Goal: Task Accomplishment & Management: Use online tool/utility

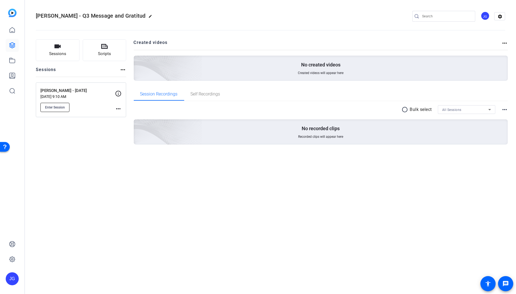
click at [63, 107] on span "Enter Session" at bounding box center [55, 107] width 20 height 4
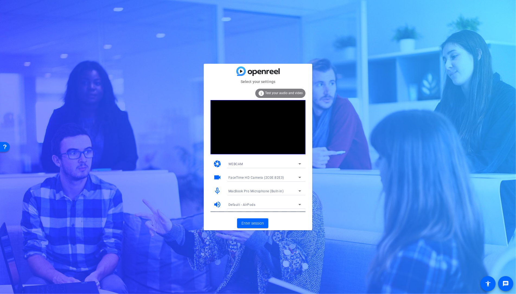
click at [267, 184] on div at bounding box center [264, 185] width 81 height 6
click at [267, 190] on span "MacBook Pro Microphone (Built-in)" at bounding box center [255, 191] width 55 height 4
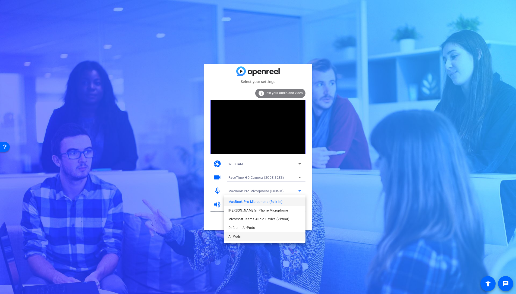
click at [263, 235] on mat-option "AirPods" at bounding box center [264, 236] width 81 height 9
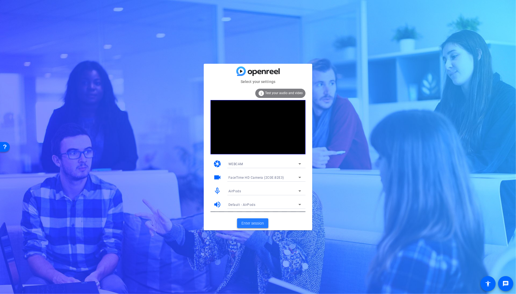
click at [253, 225] on span "Enter session" at bounding box center [252, 224] width 23 height 6
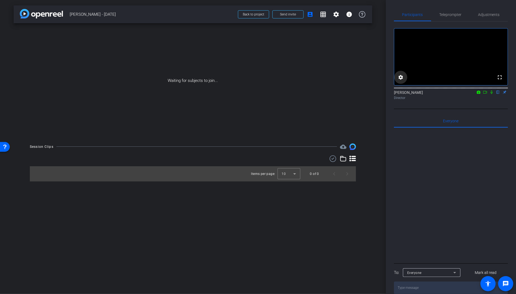
click at [400, 81] on mat-icon "settings" at bounding box center [400, 77] width 7 height 7
click at [432, 112] on span "720p" at bounding box center [429, 112] width 8 height 4
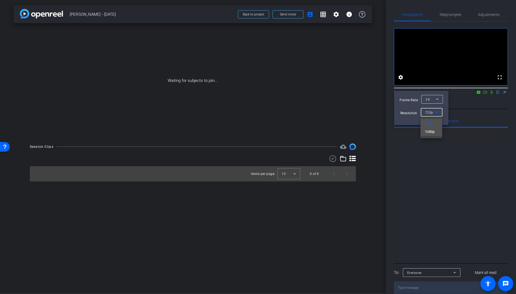
click at [432, 133] on span "1080p" at bounding box center [430, 132] width 10 height 7
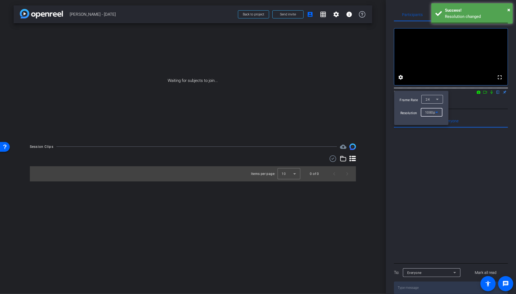
click at [434, 101] on icon at bounding box center [437, 99] width 7 height 7
click at [431, 109] on mat-option "30" at bounding box center [432, 110] width 22 height 9
click at [477, 119] on div at bounding box center [258, 147] width 516 height 294
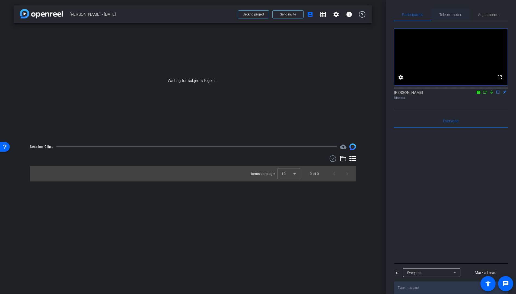
click at [462, 17] on div "Teleprompter" at bounding box center [450, 14] width 39 height 13
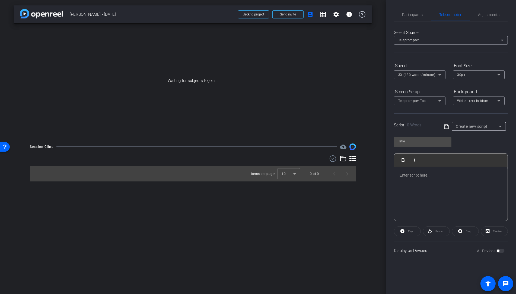
click at [479, 128] on span "Create new script" at bounding box center [472, 126] width 32 height 4
click at [472, 155] on span "Gratitude Month" at bounding box center [469, 154] width 26 height 7
type input "Gratitude Month"
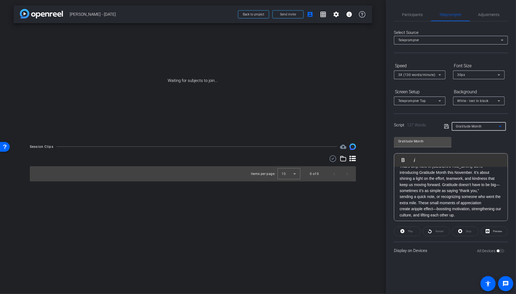
scroll to position [41, 0]
click at [457, 182] on p "That’s why, here in [GEOGRAPHIC_DATA], we’re introducing Gratitude Month this N…" at bounding box center [451, 189] width 103 height 55
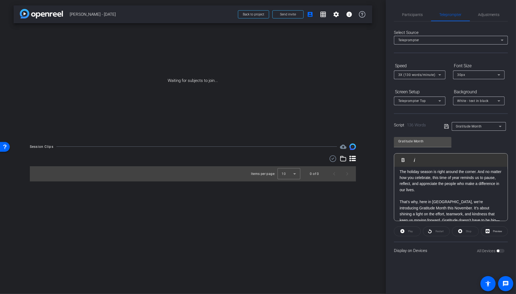
scroll to position [0, 0]
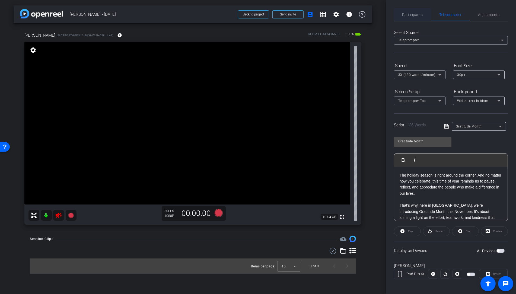
click at [407, 13] on span "Participants" at bounding box center [412, 15] width 21 height 4
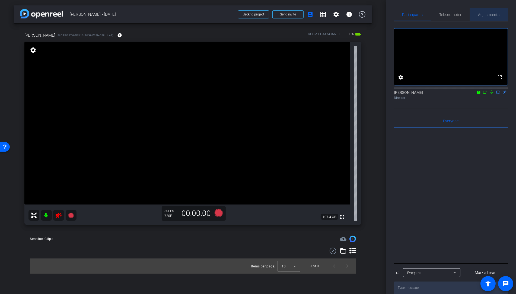
click at [492, 11] on span "Adjustments" at bounding box center [488, 14] width 21 height 13
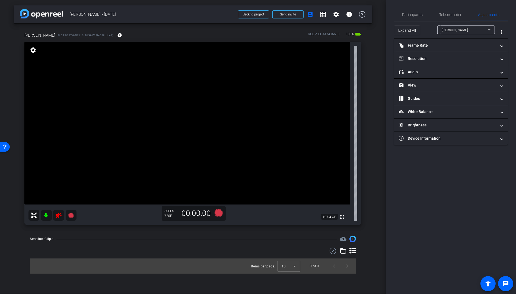
click at [59, 215] on icon at bounding box center [59, 215] width 6 height 5
click at [431, 56] on mat-panel-title "Resolution" at bounding box center [448, 59] width 98 height 6
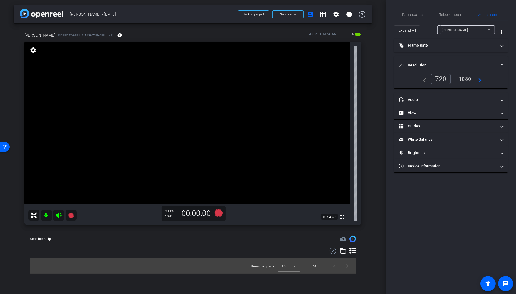
click at [466, 79] on div "1080" at bounding box center [465, 78] width 20 height 9
click at [423, 45] on mat-panel-title "Frame Rate Frame Rate" at bounding box center [448, 46] width 98 height 6
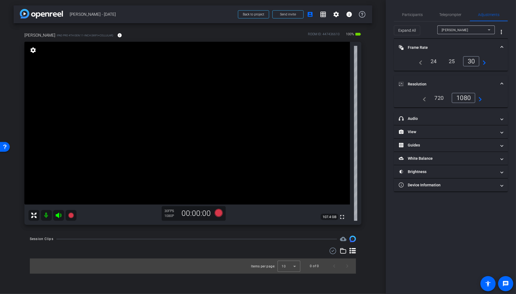
click at [431, 46] on mat-panel-title "Frame Rate Frame Rate" at bounding box center [448, 48] width 98 height 6
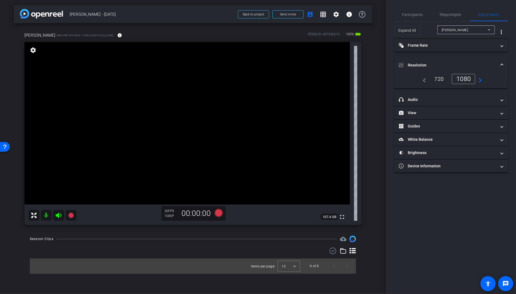
click at [443, 63] on mat-panel-title "Resolution" at bounding box center [448, 65] width 98 height 6
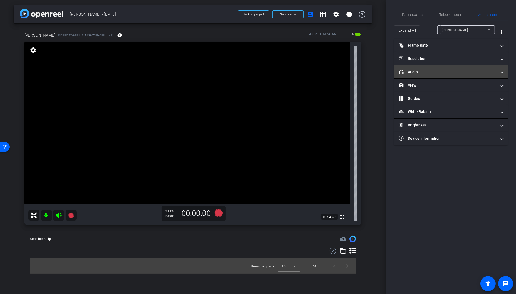
click at [422, 71] on mat-panel-title "headphone icon Audio" at bounding box center [448, 72] width 98 height 6
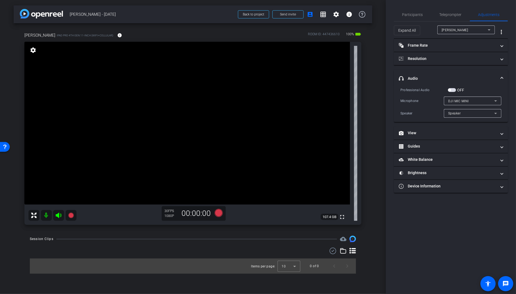
click at [460, 100] on span "DJI MIC MINI" at bounding box center [458, 101] width 21 height 4
click at [461, 121] on span "DJI MIC MINI" at bounding box center [459, 120] width 22 height 7
click at [70, 215] on icon at bounding box center [70, 215] width 5 height 5
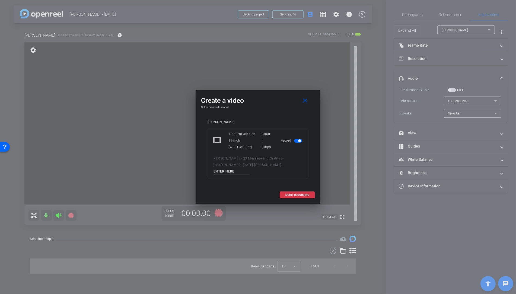
click at [250, 170] on input at bounding box center [232, 171] width 36 height 7
type input "Test"
click at [302, 194] on span "START RECORDING" at bounding box center [297, 195] width 24 height 3
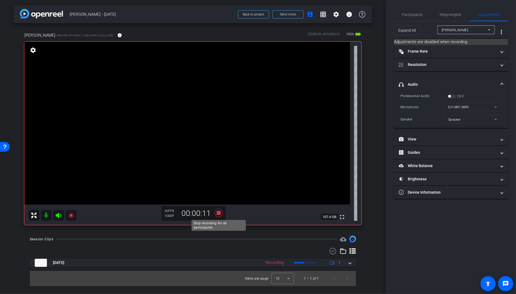
click at [219, 214] on icon at bounding box center [219, 213] width 8 height 8
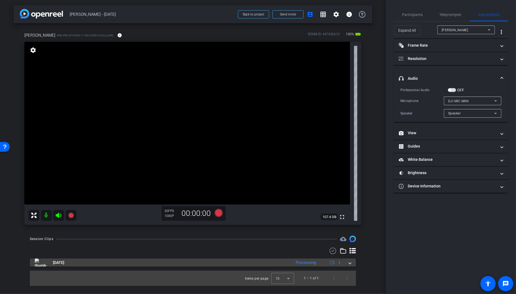
click at [350, 263] on span at bounding box center [350, 263] width 2 height 6
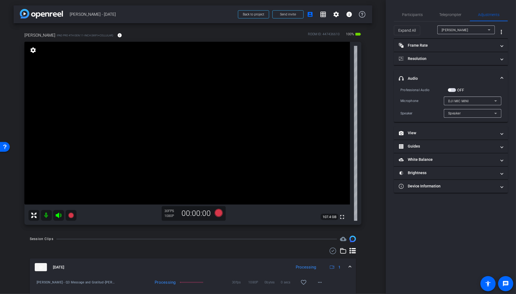
scroll to position [20, 0]
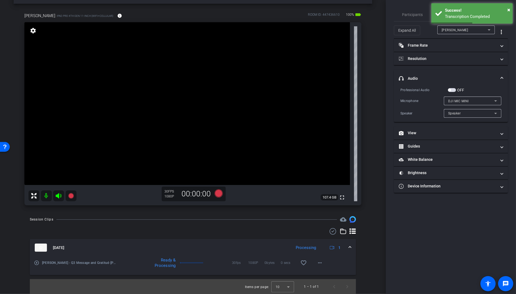
click at [37, 262] on mat-icon "play_circle_outline" at bounding box center [36, 262] width 5 height 5
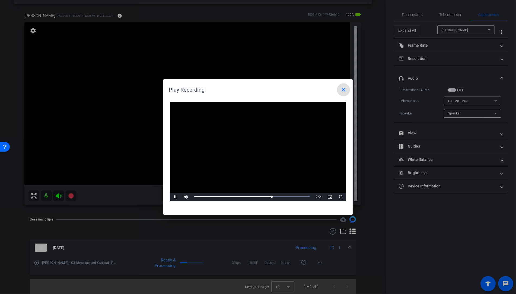
click at [341, 91] on mat-icon "close" at bounding box center [343, 90] width 7 height 7
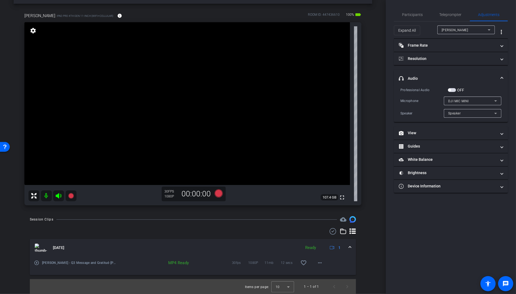
click at [462, 99] on span "DJI MIC MINI" at bounding box center [458, 101] width 21 height 4
click at [464, 110] on span "iPad Microphone" at bounding box center [461, 111] width 27 height 7
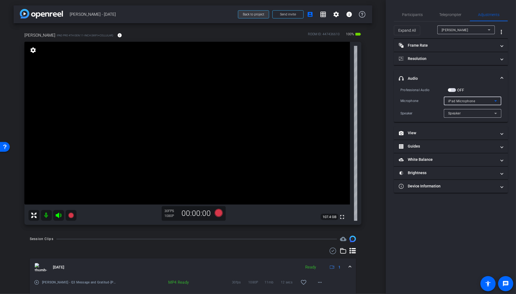
click at [254, 14] on span "Back to project" at bounding box center [253, 14] width 21 height 4
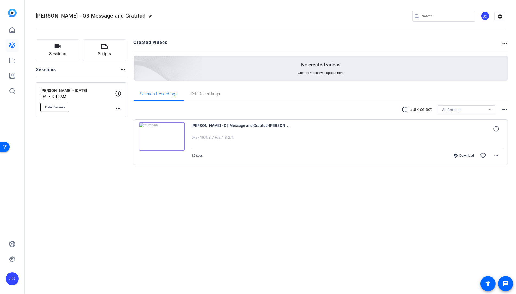
click at [55, 106] on span "Enter Session" at bounding box center [55, 107] width 20 height 4
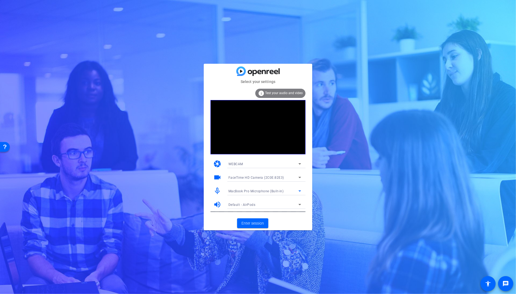
click at [260, 190] on span "MacBook Pro Microphone (Built-in)" at bounding box center [255, 191] width 55 height 4
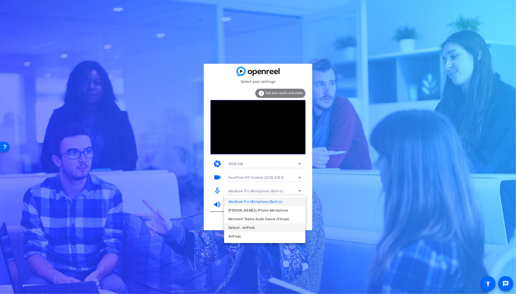
click at [241, 230] on span "Default - AirPods" at bounding box center [241, 228] width 26 height 7
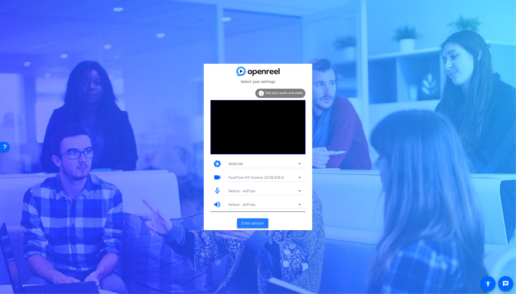
click at [249, 223] on span "Enter session" at bounding box center [252, 224] width 23 height 6
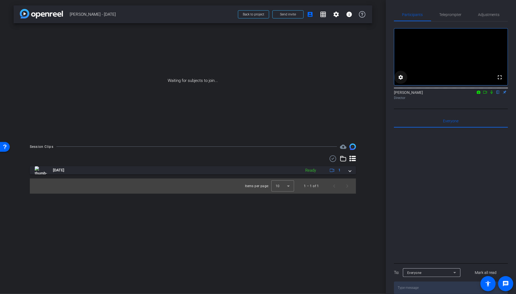
click at [403, 81] on mat-icon "settings" at bounding box center [400, 77] width 7 height 7
click at [401, 84] on div at bounding box center [258, 147] width 516 height 294
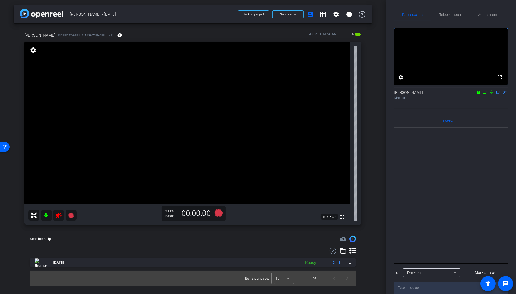
click at [61, 218] on mat-icon at bounding box center [58, 215] width 11 height 11
click at [488, 15] on span "Adjustments" at bounding box center [488, 15] width 21 height 4
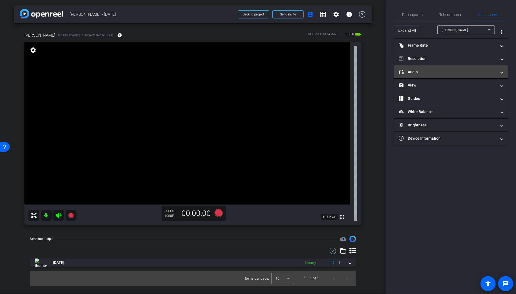
click at [421, 73] on mat-panel-title "headphone icon Audio" at bounding box center [448, 72] width 98 height 6
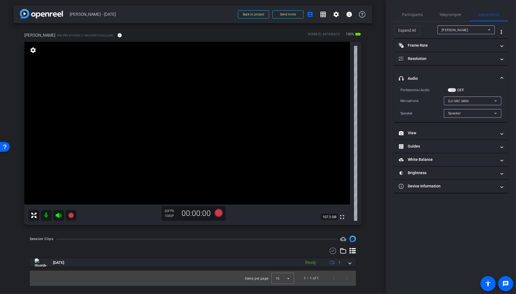
click at [423, 72] on mat-expansion-panel-header "headphone icon Audio" at bounding box center [451, 78] width 114 height 17
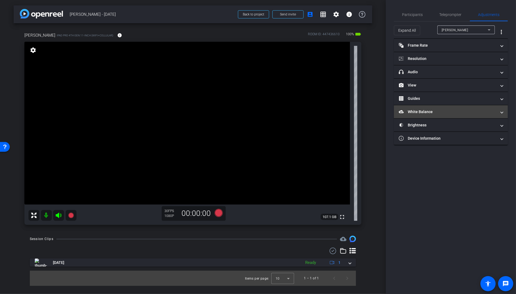
click at [436, 110] on mat-panel-title "White Balance White Balance" at bounding box center [448, 112] width 98 height 6
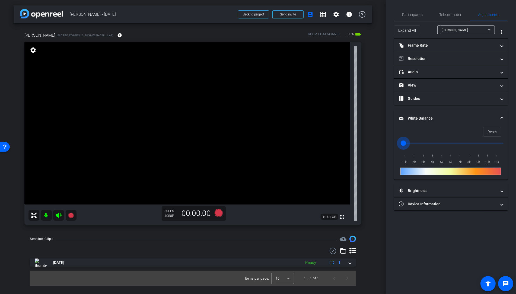
drag, startPoint x: 403, startPoint y: 143, endPoint x: 398, endPoint y: 143, distance: 5.2
click at [398, 143] on input "range" at bounding box center [453, 143] width 112 height 12
drag, startPoint x: 415, startPoint y: 143, endPoint x: 448, endPoint y: 145, distance: 33.4
click at [448, 145] on input "range" at bounding box center [453, 143] width 112 height 12
drag, startPoint x: 444, startPoint y: 143, endPoint x: 389, endPoint y: 139, distance: 55.7
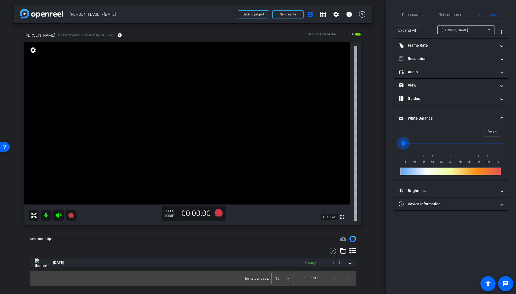
click at [389, 139] on div "Participants Teleprompter Adjustments settings [PERSON_NAME] flip Director Ever…" at bounding box center [451, 147] width 130 height 294
click at [424, 142] on input "range" at bounding box center [453, 143] width 112 height 12
click at [418, 142] on input "range" at bounding box center [453, 143] width 112 height 12
click at [422, 143] on input "range" at bounding box center [453, 143] width 112 height 12
click at [419, 143] on input "range" at bounding box center [453, 143] width 112 height 12
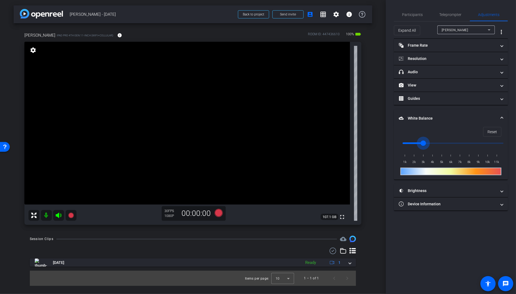
drag, startPoint x: 417, startPoint y: 141, endPoint x: 423, endPoint y: 142, distance: 6.5
click at [423, 142] on input "range" at bounding box center [453, 143] width 112 height 12
drag, startPoint x: 423, startPoint y: 143, endPoint x: 420, endPoint y: 142, distance: 3.3
click at [420, 142] on input "range" at bounding box center [453, 143] width 112 height 12
click at [502, 117] on span at bounding box center [502, 119] width 2 height 6
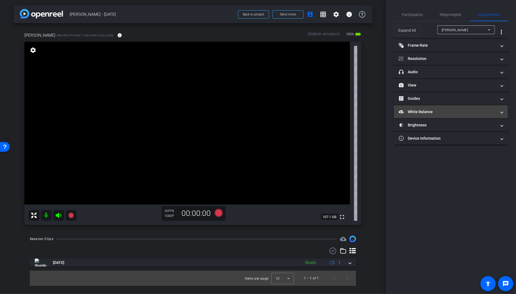
click at [458, 112] on mat-panel-title "White Balance White Balance" at bounding box center [448, 112] width 98 height 6
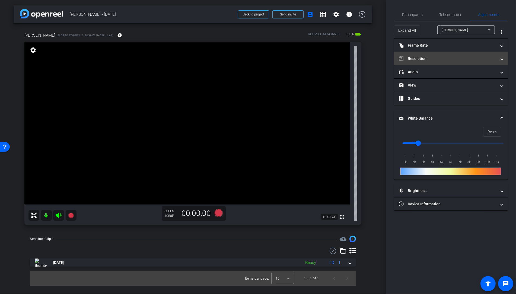
click at [418, 59] on mat-panel-title "Resolution" at bounding box center [448, 59] width 98 height 6
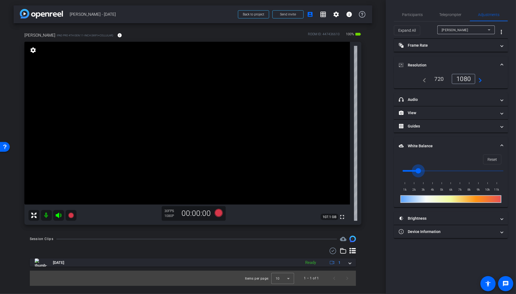
click at [419, 170] on input "range" at bounding box center [453, 171] width 112 height 12
click at [492, 155] on span "Reset" at bounding box center [492, 159] width 9 height 10
click at [412, 168] on input "range" at bounding box center [453, 171] width 112 height 12
type input "2500"
click at [418, 170] on input "range" at bounding box center [453, 171] width 112 height 12
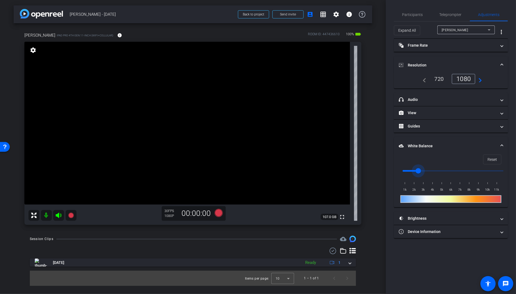
click at [504, 144] on mat-expansion-panel-header "White Balance White Balance" at bounding box center [451, 145] width 114 height 17
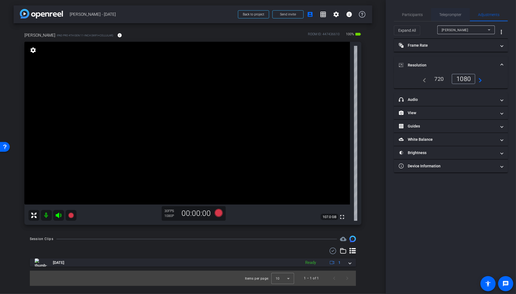
click at [449, 15] on span "Teleprompter" at bounding box center [450, 15] width 22 height 4
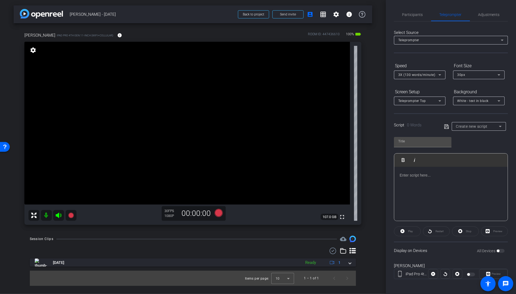
click at [467, 128] on div "Create new script" at bounding box center [477, 126] width 43 height 7
click at [468, 146] on span "Q3 Update" at bounding box center [464, 145] width 17 height 7
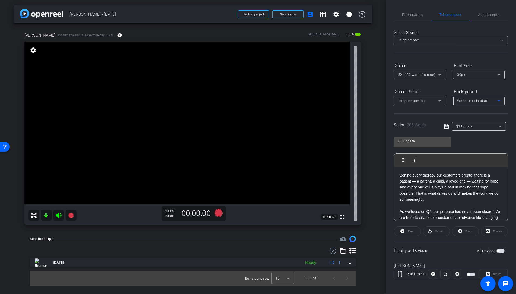
click at [502, 101] on div "White - text in black" at bounding box center [479, 101] width 52 height 9
click at [484, 123] on div "Black - text in white" at bounding box center [473, 122] width 32 height 7
click at [414, 16] on span "Participants" at bounding box center [412, 15] width 21 height 4
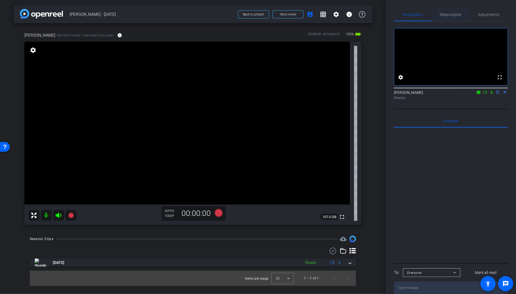
click at [448, 15] on span "Teleprompter" at bounding box center [450, 15] width 22 height 4
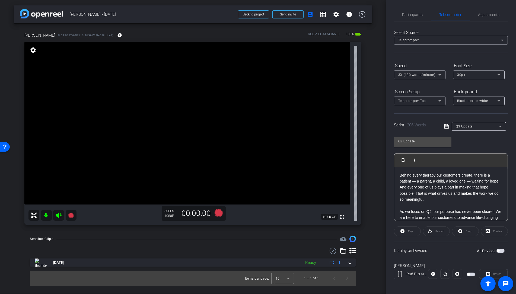
scroll to position [1, 0]
click at [501, 250] on span "button" at bounding box center [500, 250] width 8 height 4
click at [495, 273] on span "Preview" at bounding box center [495, 273] width 11 height 8
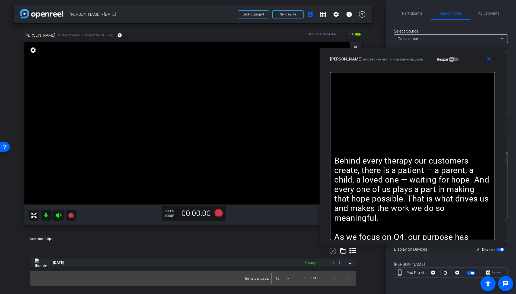
drag, startPoint x: 397, startPoint y: 60, endPoint x: 449, endPoint y: 60, distance: 52.4
click at [449, 60] on div "[PERSON_NAME] iPad Pro 4th Gen 11-inch (WiFi+Cellular) Resize" at bounding box center [414, 59] width 169 height 10
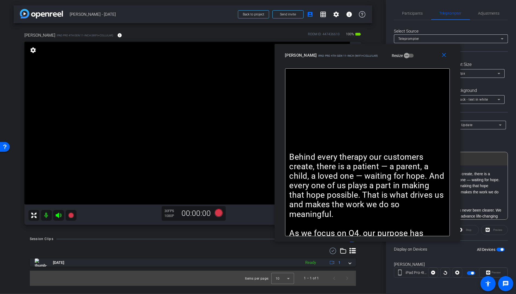
drag, startPoint x: 449, startPoint y: 60, endPoint x: 404, endPoint y: 56, distance: 45.2
click at [404, 56] on div "[PERSON_NAME] iPad Pro 4th Gen 11-inch (WiFi+Cellular) Resize" at bounding box center [369, 55] width 169 height 10
click at [435, 272] on icon at bounding box center [433, 273] width 4 height 4
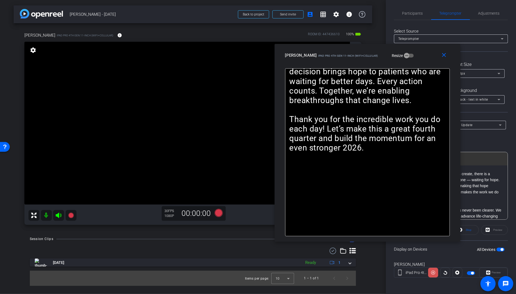
click at [432, 272] on icon at bounding box center [433, 273] width 4 height 8
click at [501, 249] on span "button" at bounding box center [502, 249] width 3 height 3
click at [444, 55] on mat-icon "close" at bounding box center [444, 55] width 7 height 7
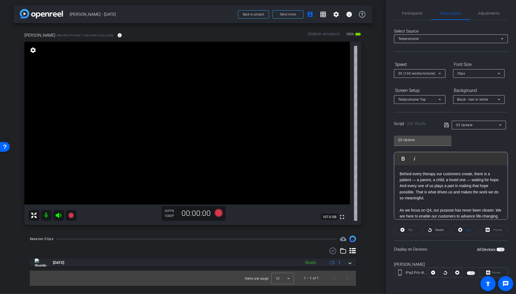
click at [467, 126] on span "Q3 Update" at bounding box center [464, 125] width 17 height 4
click at [464, 153] on span "Gratitude Month" at bounding box center [469, 152] width 26 height 7
type input "Gratitude Month"
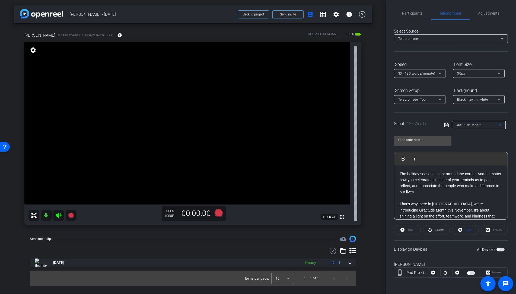
click at [500, 252] on div "Display on Devices All Devices" at bounding box center [451, 249] width 114 height 18
click at [500, 250] on span "button" at bounding box center [500, 250] width 8 height 4
click at [501, 275] on span "Preview" at bounding box center [495, 273] width 11 height 8
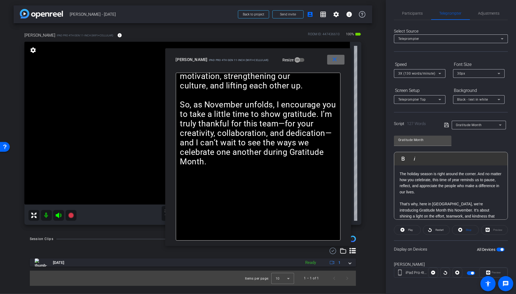
click at [332, 62] on mat-icon "close" at bounding box center [334, 59] width 7 height 7
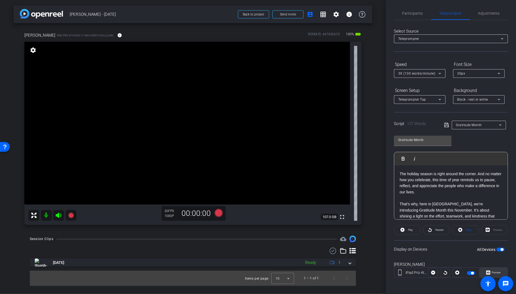
click at [498, 272] on span "Preview" at bounding box center [496, 272] width 9 height 3
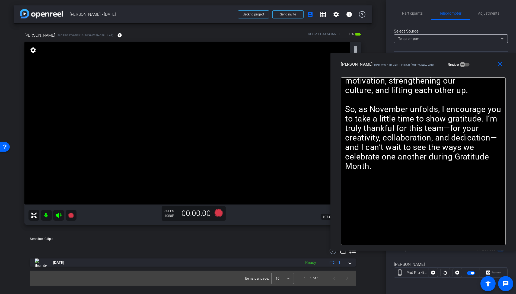
drag, startPoint x: 228, startPoint y: 56, endPoint x: 398, endPoint y: 61, distance: 169.9
click at [398, 61] on div "[PERSON_NAME] iPad Pro 4th Gen 11-inch (WiFi+Cellular)" at bounding box center [387, 63] width 93 height 7
click at [501, 64] on mat-icon "close" at bounding box center [499, 64] width 7 height 7
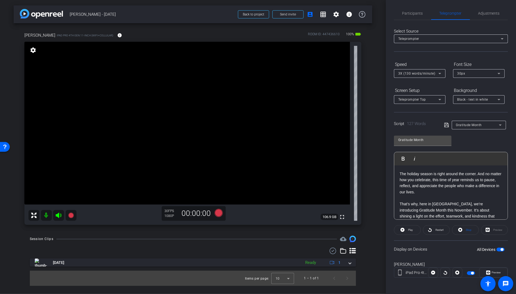
click at [500, 250] on span "button" at bounding box center [500, 250] width 8 height 4
click at [411, 11] on span "Participants" at bounding box center [412, 13] width 21 height 13
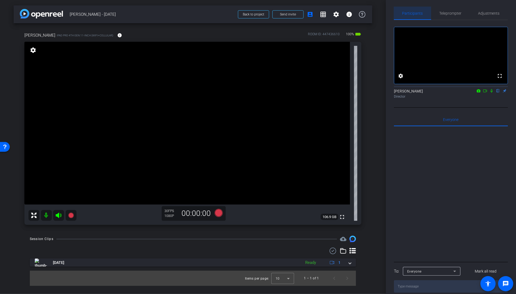
scroll to position [0, 0]
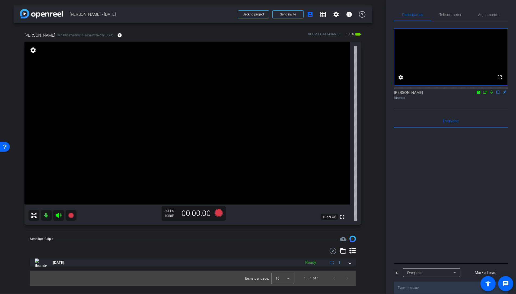
click at [407, 135] on div at bounding box center [451, 195] width 114 height 134
click at [256, 15] on span "Back to project" at bounding box center [253, 14] width 21 height 4
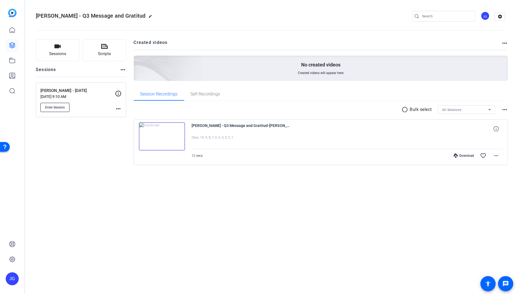
click at [65, 107] on button "Enter Session" at bounding box center [54, 107] width 29 height 9
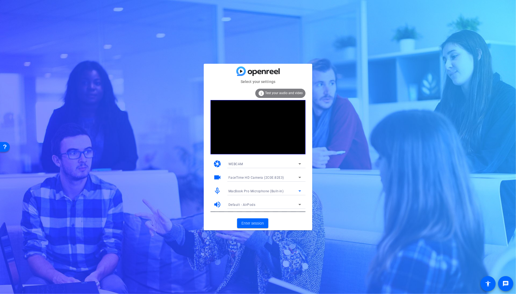
click at [258, 189] on span "MacBook Pro Microphone (Built-in)" at bounding box center [255, 191] width 55 height 4
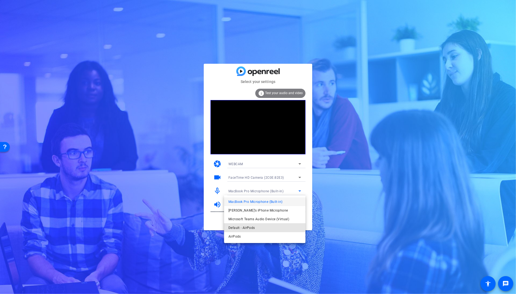
click at [254, 230] on span "Default - AirPods" at bounding box center [241, 228] width 26 height 7
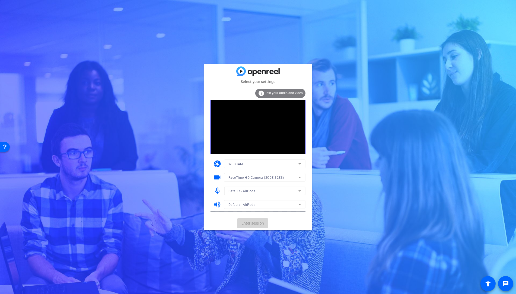
click at [249, 224] on span "Enter session" at bounding box center [252, 224] width 23 height 6
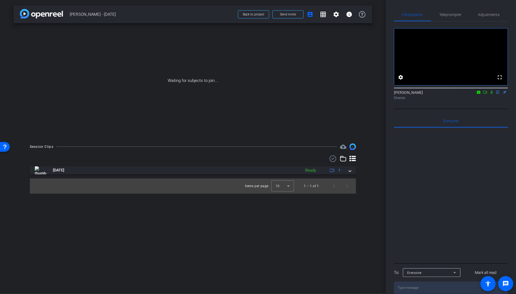
click at [484, 94] on icon at bounding box center [485, 92] width 4 height 4
click at [498, 94] on icon at bounding box center [498, 92] width 4 height 4
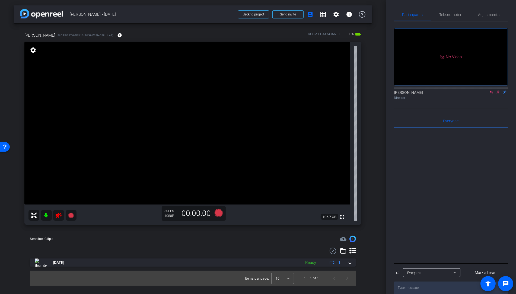
click at [492, 94] on icon at bounding box center [491, 92] width 4 height 4
click at [59, 212] on icon at bounding box center [58, 215] width 7 height 7
click at [491, 11] on span "Adjustments" at bounding box center [488, 14] width 21 height 13
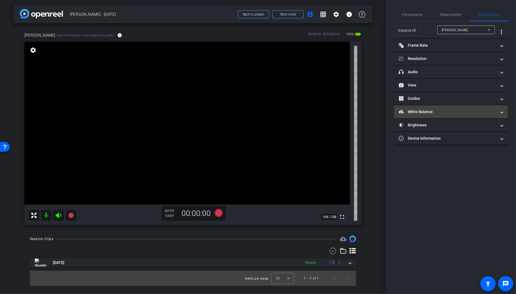
click at [429, 111] on mat-panel-title "White Balance White Balance" at bounding box center [448, 112] width 98 height 6
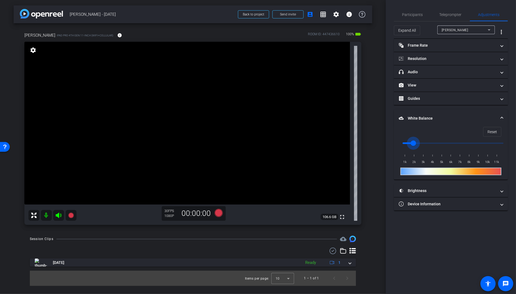
click at [416, 143] on input "range" at bounding box center [453, 143] width 112 height 12
drag, startPoint x: 418, startPoint y: 143, endPoint x: 421, endPoint y: 143, distance: 3.3
click at [421, 143] on input "range" at bounding box center [453, 143] width 112 height 12
click at [426, 142] on input "range" at bounding box center [453, 143] width 112 height 12
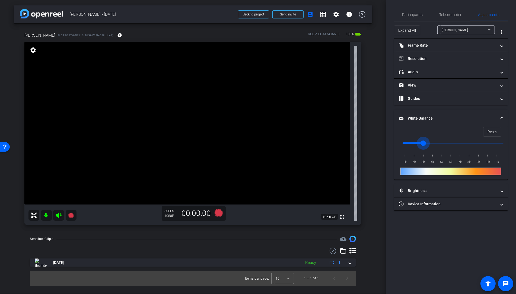
drag, startPoint x: 429, startPoint y: 143, endPoint x: 425, endPoint y: 143, distance: 4.1
type input "3000"
click at [425, 143] on input "range" at bounding box center [453, 143] width 112 height 12
click at [418, 15] on span "Participants" at bounding box center [412, 15] width 21 height 4
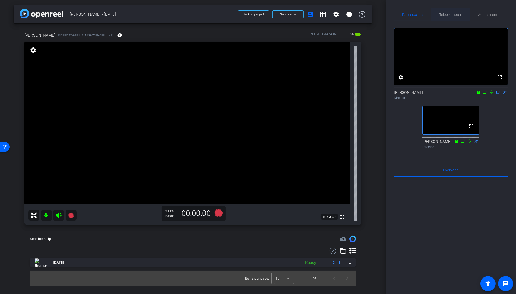
click at [456, 13] on span "Teleprompter" at bounding box center [450, 15] width 22 height 4
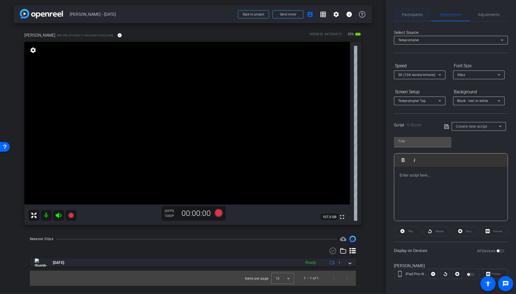
click at [410, 18] on span "Participants" at bounding box center [412, 14] width 21 height 13
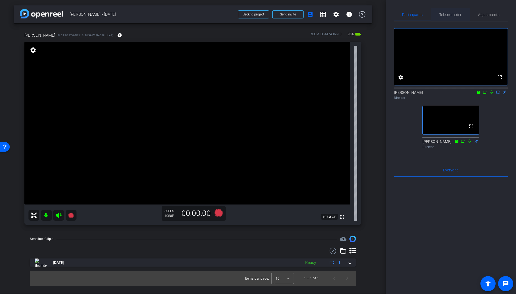
click at [444, 14] on span "Teleprompter" at bounding box center [450, 15] width 22 height 4
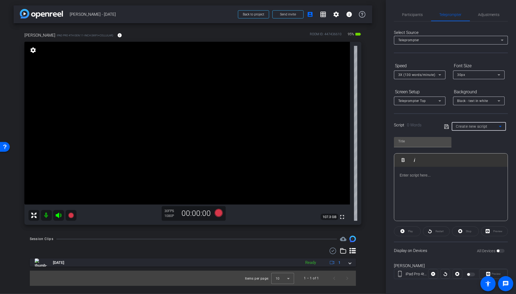
click at [467, 127] on span "Create new script" at bounding box center [472, 126] width 32 height 4
click at [413, 15] on div at bounding box center [258, 147] width 516 height 294
click at [411, 17] on span "Participants" at bounding box center [412, 15] width 21 height 4
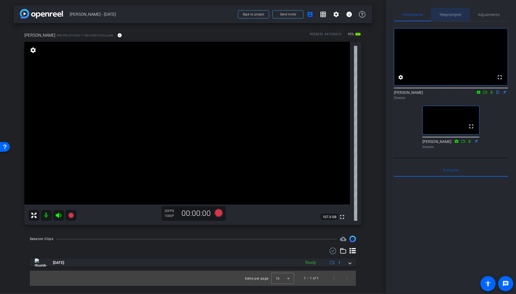
click at [454, 17] on span "Teleprompter" at bounding box center [450, 14] width 22 height 13
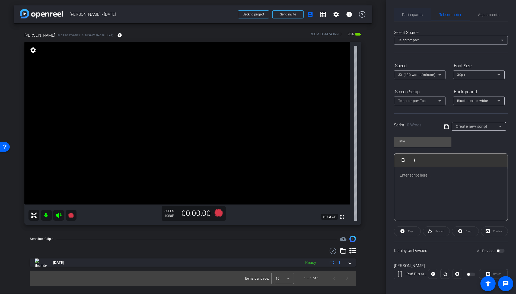
click at [408, 16] on span "Participants" at bounding box center [412, 15] width 21 height 4
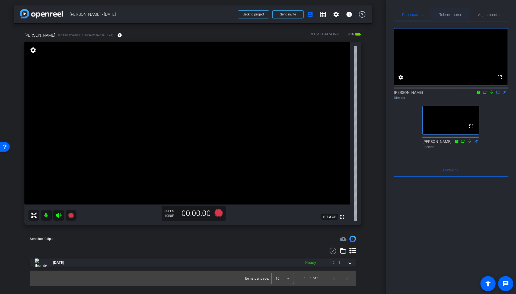
click at [445, 17] on span "Teleprompter" at bounding box center [450, 15] width 22 height 4
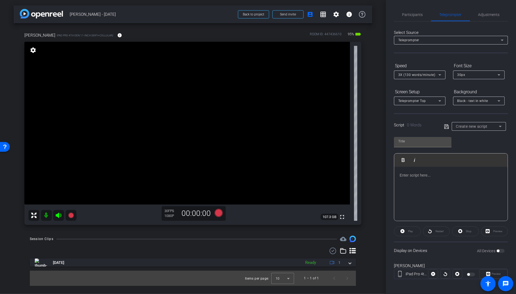
click at [469, 128] on div "Create new script" at bounding box center [477, 126] width 43 height 7
click at [463, 146] on span "Q3 Update" at bounding box center [464, 145] width 17 height 7
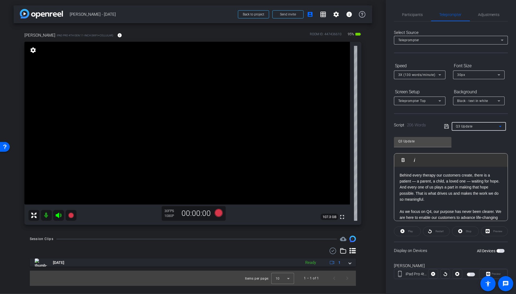
click at [502, 250] on span "button" at bounding box center [500, 251] width 8 height 4
click at [499, 274] on span "Preview" at bounding box center [496, 273] width 9 height 3
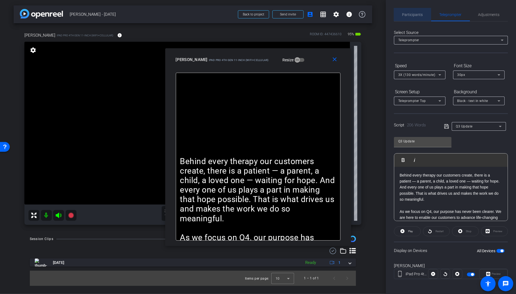
click at [410, 12] on span "Participants" at bounding box center [412, 14] width 21 height 13
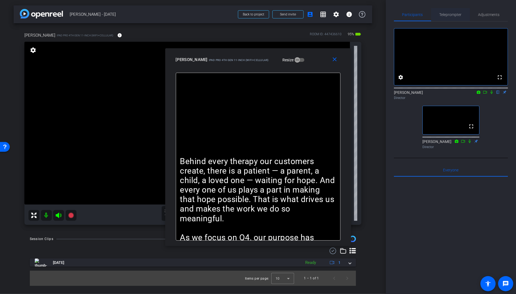
click at [454, 16] on span "Teleprompter" at bounding box center [450, 15] width 22 height 4
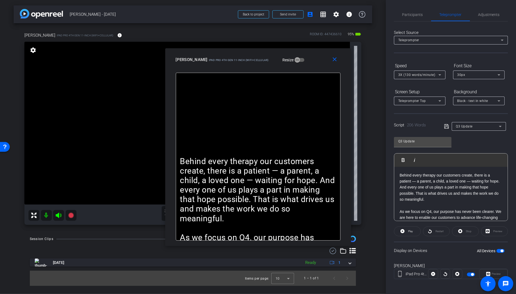
click at [465, 128] on span "Q3 Update" at bounding box center [464, 127] width 17 height 4
click at [466, 154] on span "Gratitude Month" at bounding box center [469, 154] width 26 height 7
type input "Gratitude Month"
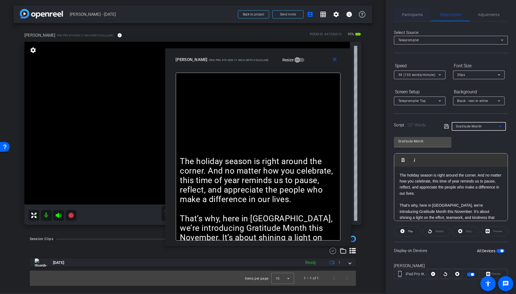
click at [411, 10] on span "Participants" at bounding box center [412, 14] width 21 height 13
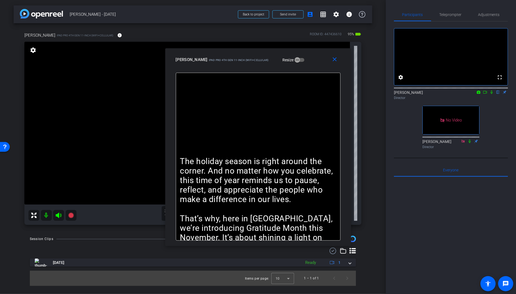
scroll to position [1, 0]
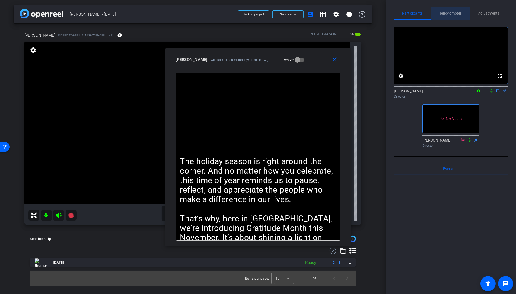
click at [450, 13] on span "Teleprompter" at bounding box center [450, 13] width 22 height 4
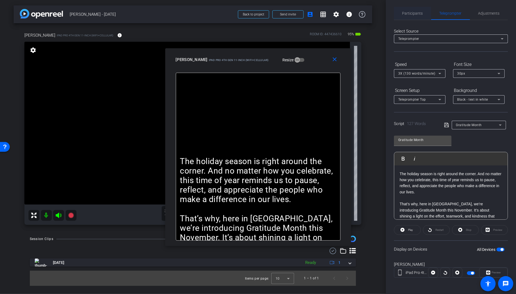
click at [418, 14] on span "Participants" at bounding box center [412, 13] width 21 height 4
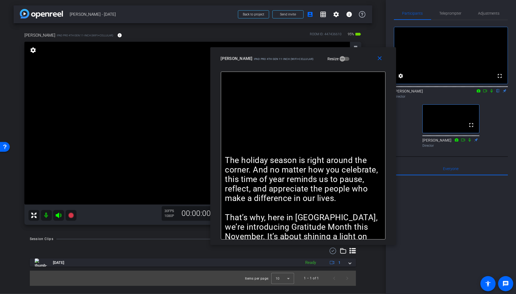
drag, startPoint x: 311, startPoint y: 58, endPoint x: 394, endPoint y: 71, distance: 84.7
click at [349, 56] on div "[PERSON_NAME] iPad Pro 4th Gen 11-inch (WiFi+Cellular) Resize" at bounding box center [305, 59] width 169 height 10
click at [485, 93] on icon at bounding box center [485, 91] width 4 height 4
click at [450, 14] on span "Teleprompter" at bounding box center [450, 13] width 22 height 4
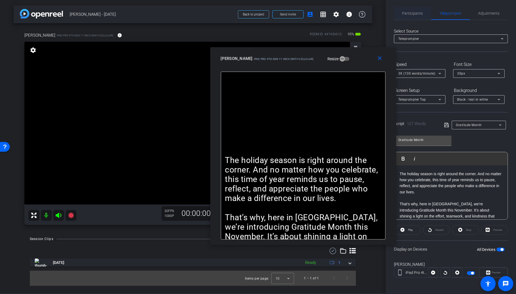
click at [409, 15] on span "Participants" at bounding box center [412, 13] width 21 height 4
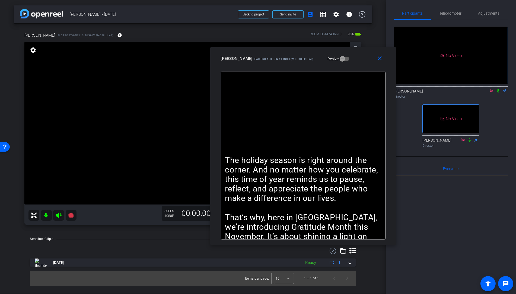
click at [493, 89] on icon at bounding box center [491, 91] width 4 height 4
click at [452, 13] on span "Teleprompter" at bounding box center [450, 13] width 22 height 4
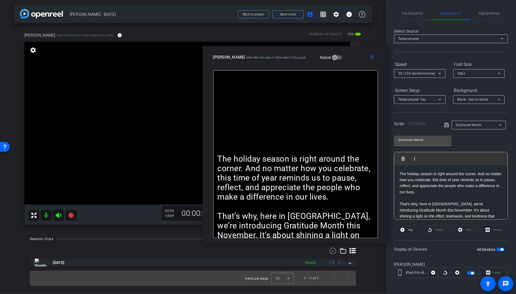
drag, startPoint x: 357, startPoint y: 61, endPoint x: 350, endPoint y: 60, distance: 7.4
click at [350, 60] on div "[PERSON_NAME] iPad Pro 4th Gen 11-inch (WiFi+Cellular) Resize" at bounding box center [297, 57] width 169 height 10
click at [412, 100] on span "Teleprompter Top" at bounding box center [412, 100] width 28 height 4
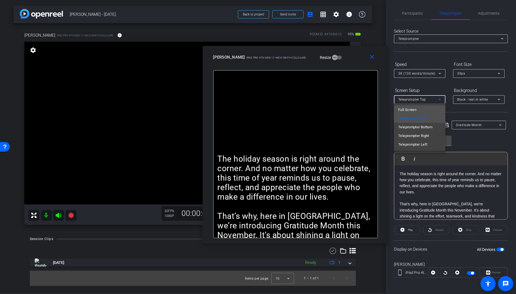
click at [412, 109] on span "Full Screen" at bounding box center [407, 110] width 18 height 7
click at [498, 269] on div "Preview" at bounding box center [493, 273] width 28 height 10
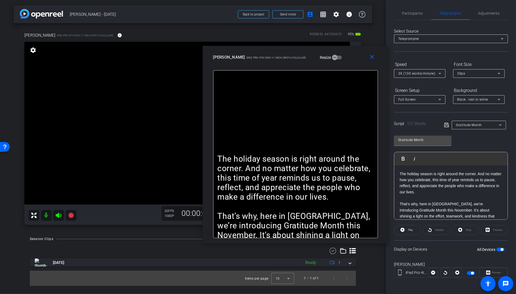
click at [412, 98] on span "Full Screen" at bounding box center [407, 100] width 18 height 4
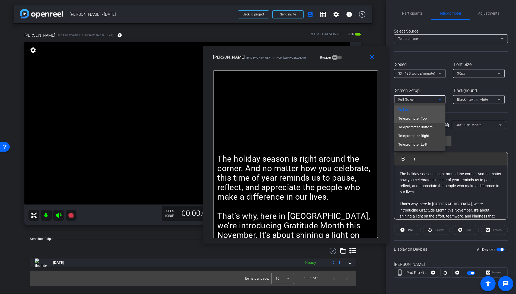
click at [415, 118] on span "Teleprompter Top" at bounding box center [412, 118] width 28 height 7
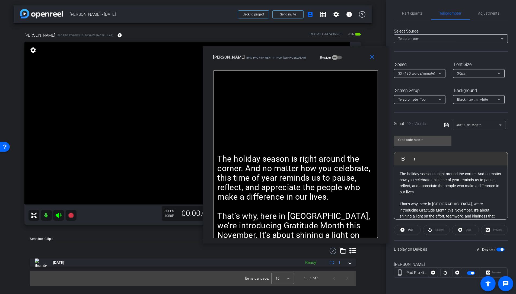
click at [496, 272] on div "Preview" at bounding box center [493, 273] width 28 height 10
click at [495, 228] on div "Preview" at bounding box center [494, 230] width 27 height 10
click at [410, 13] on span "Participants" at bounding box center [412, 13] width 21 height 4
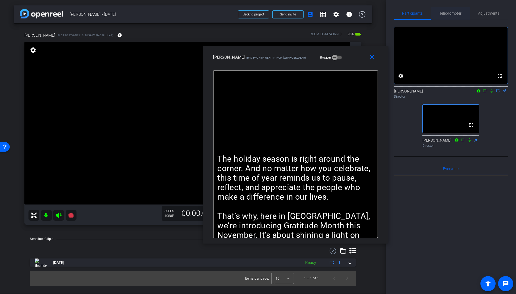
click at [447, 11] on span "Teleprompter" at bounding box center [450, 13] width 22 height 4
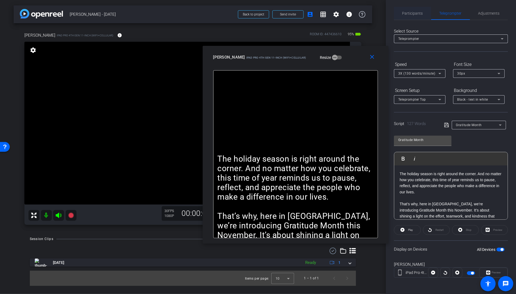
click at [411, 13] on span "Participants" at bounding box center [412, 13] width 21 height 4
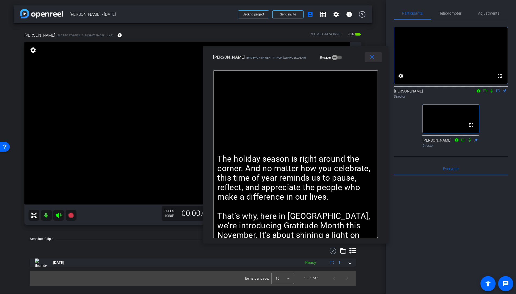
click at [372, 60] on mat-icon "close" at bounding box center [372, 57] width 7 height 7
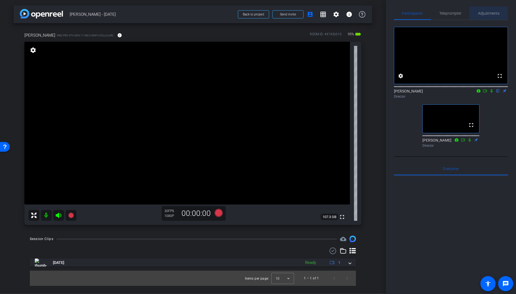
click at [483, 8] on span "Adjustments" at bounding box center [488, 13] width 21 height 13
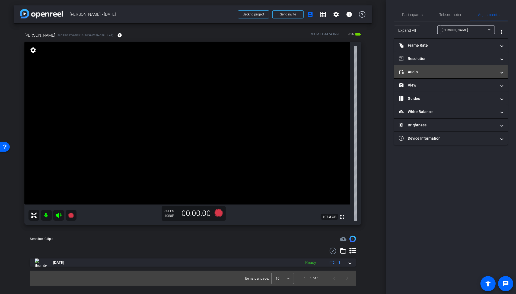
click at [419, 74] on mat-panel-title "headphone icon Audio" at bounding box center [448, 72] width 98 height 6
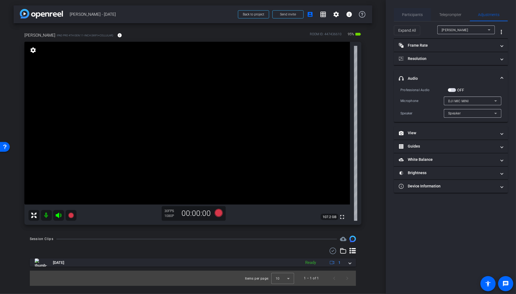
click at [416, 13] on span "Participants" at bounding box center [412, 15] width 21 height 4
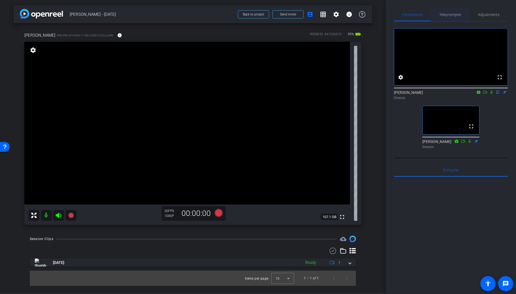
click at [458, 9] on span "Teleprompter" at bounding box center [450, 14] width 22 height 13
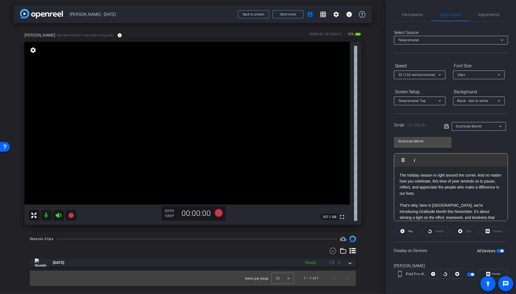
click at [500, 251] on span "button" at bounding box center [500, 251] width 8 height 4
click at [411, 16] on span "Participants" at bounding box center [412, 15] width 21 height 4
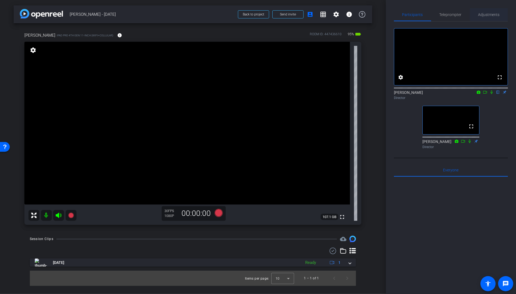
click at [489, 13] on span "Adjustments" at bounding box center [488, 15] width 21 height 4
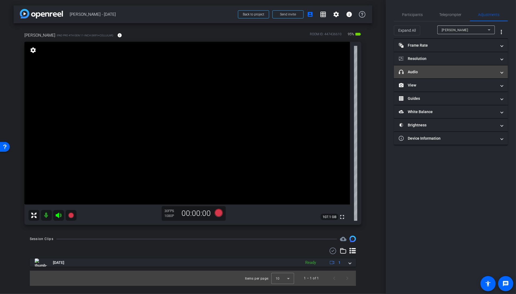
click at [429, 69] on mat-panel-title "headphone icon Audio" at bounding box center [448, 72] width 98 height 6
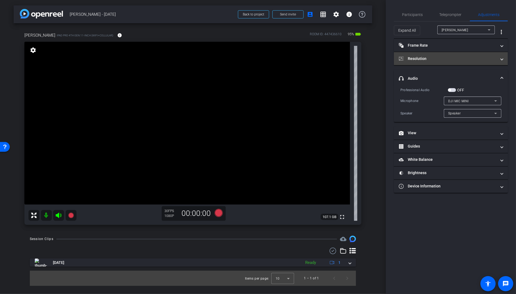
click at [432, 59] on mat-panel-title "Resolution" at bounding box center [448, 59] width 98 height 6
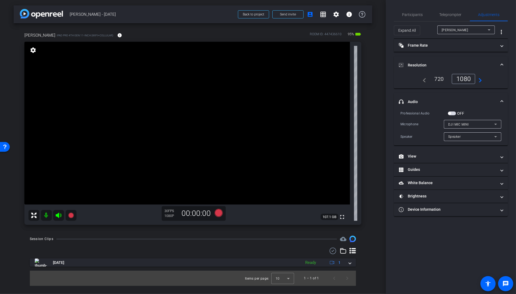
click at [479, 80] on mat-icon "navigate_next" at bounding box center [478, 79] width 7 height 7
click at [411, 17] on span "Participants" at bounding box center [412, 14] width 21 height 13
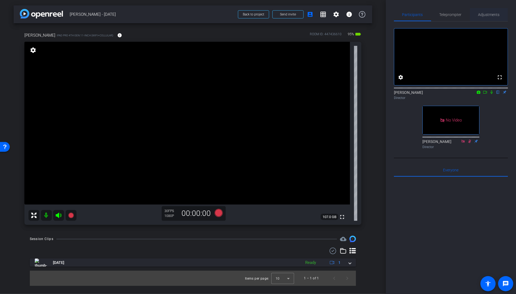
click at [492, 16] on span "Adjustments" at bounding box center [488, 15] width 21 height 4
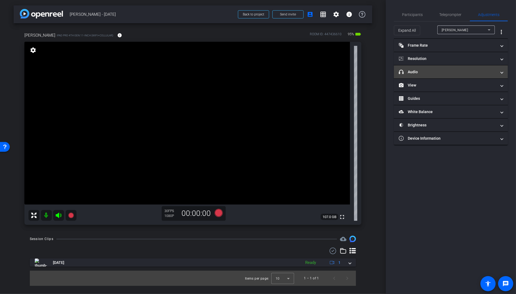
click at [415, 72] on mat-panel-title "headphone icon Audio" at bounding box center [448, 72] width 98 height 6
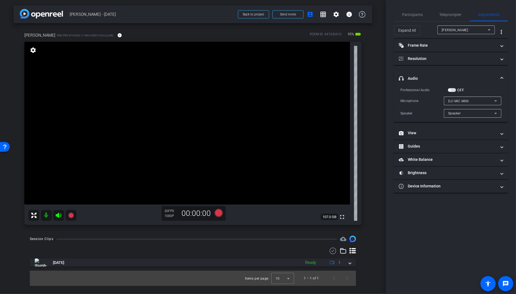
click at [452, 91] on span "button" at bounding box center [452, 90] width 8 height 4
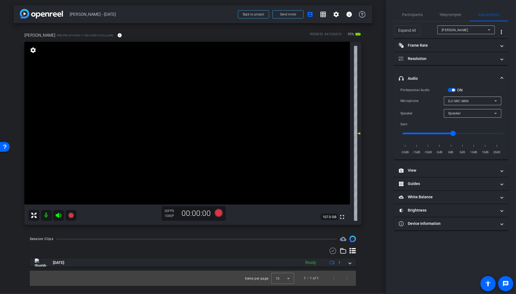
click at [452, 90] on span "button" at bounding box center [453, 90] width 3 height 3
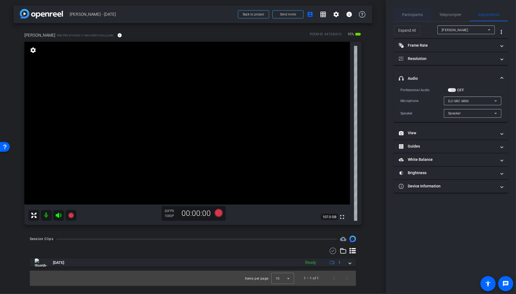
click at [412, 18] on span "Participants" at bounding box center [412, 14] width 21 height 13
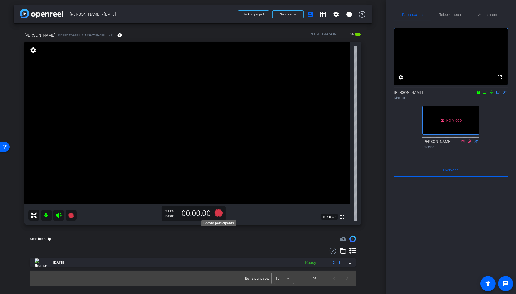
click at [217, 211] on icon at bounding box center [219, 213] width 8 height 8
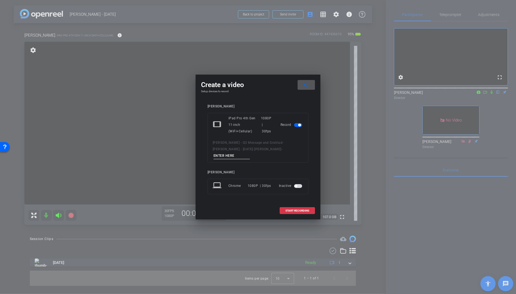
drag, startPoint x: 312, startPoint y: 86, endPoint x: 345, endPoint y: 64, distance: 40.2
click at [313, 85] on span at bounding box center [306, 84] width 17 height 13
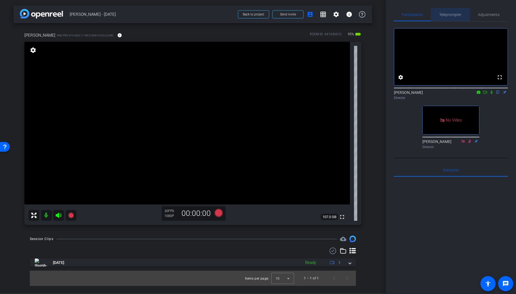
click at [438, 9] on div "Teleprompter" at bounding box center [450, 14] width 39 height 13
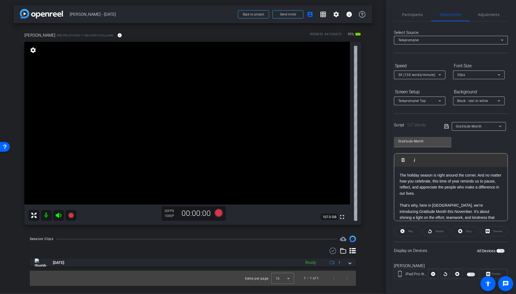
click at [499, 249] on span "button" at bounding box center [500, 251] width 8 height 4
click at [500, 272] on span "Preview" at bounding box center [496, 272] width 9 height 3
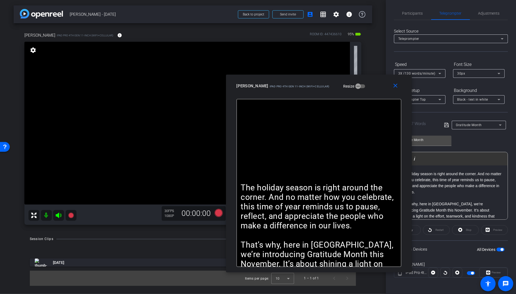
drag, startPoint x: 300, startPoint y: 61, endPoint x: 361, endPoint y: 87, distance: 66.2
click at [361, 87] on div "[PERSON_NAME] iPad Pro 4th Gen 11-inch (WiFi+Cellular) Resize" at bounding box center [321, 86] width 169 height 10
click at [218, 213] on icon at bounding box center [219, 213] width 8 height 8
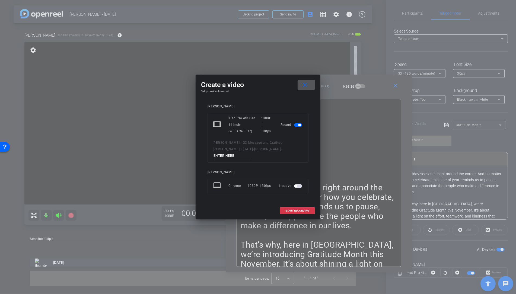
click at [250, 152] on input at bounding box center [232, 155] width 36 height 7
type input "Take 001"
click at [294, 209] on span at bounding box center [297, 210] width 35 height 13
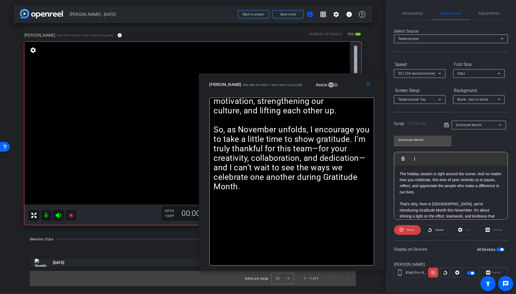
drag, startPoint x: 344, startPoint y: 90, endPoint x: 380, endPoint y: 145, distance: 66.3
click at [336, 90] on div "close Kathy iPad Pro 4th Gen 11-inch (WiFi+Cellular) Resize" at bounding box center [292, 85] width 186 height 24
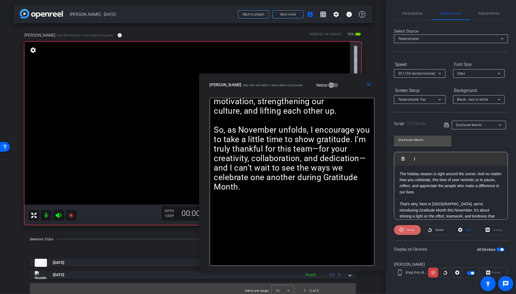
click at [406, 230] on span "Pause" at bounding box center [410, 230] width 9 height 8
click at [414, 72] on span "3X (130 words/minute)" at bounding box center [416, 74] width 37 height 4
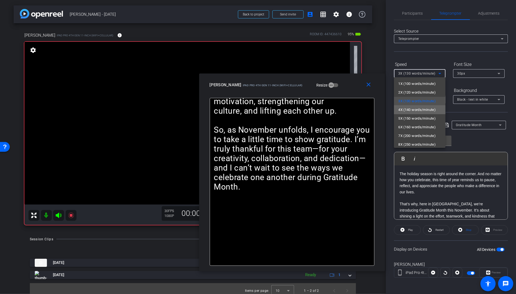
click at [412, 112] on span "4X (140 words/minute)" at bounding box center [416, 110] width 37 height 7
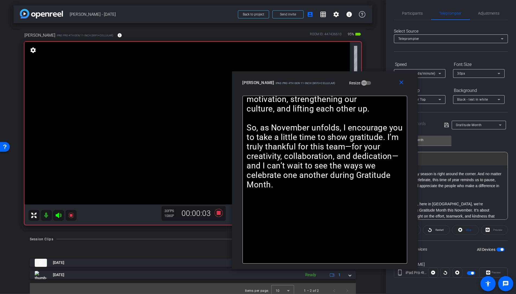
drag, startPoint x: 345, startPoint y: 86, endPoint x: 371, endPoint y: 85, distance: 25.8
click at [371, 85] on div "[PERSON_NAME] iPad Pro 4th Gen 11-inch (WiFi+Cellular) Resize" at bounding box center [327, 83] width 169 height 10
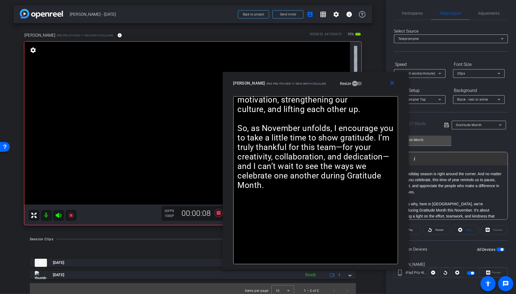
drag, startPoint x: 372, startPoint y: 88, endPoint x: 360, endPoint y: 88, distance: 12.5
click at [360, 88] on div "close Kathy iPad Pro 4th Gen 11-inch (WiFi+Cellular) Resize" at bounding box center [316, 84] width 186 height 24
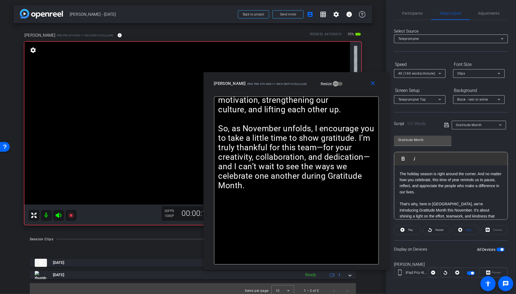
drag, startPoint x: 365, startPoint y: 82, endPoint x: 414, endPoint y: 201, distance: 129.1
click at [358, 82] on div "[PERSON_NAME] iPad Pro 4th Gen 11-inch (WiFi+Cellular) Resize" at bounding box center [298, 84] width 169 height 10
click at [409, 231] on span "Play" at bounding box center [410, 230] width 6 height 8
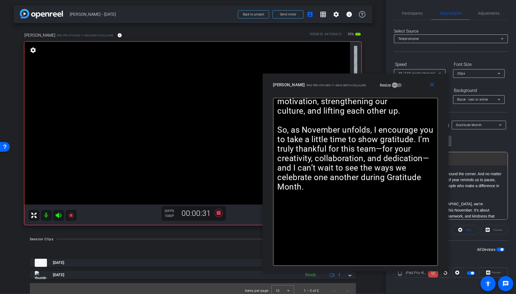
drag, startPoint x: 301, startPoint y: 79, endPoint x: 337, endPoint y: 81, distance: 36.7
click at [337, 81] on div "[PERSON_NAME] iPad Pro 4th Gen 11-inch (WiFi+Cellular)" at bounding box center [319, 84] width 93 height 7
click at [219, 213] on icon at bounding box center [219, 213] width 8 height 8
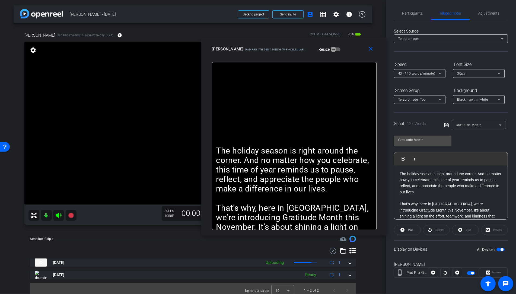
drag, startPoint x: 394, startPoint y: 92, endPoint x: 358, endPoint y: 82, distance: 38.0
click at [337, 56] on div "close Kathy iPad Pro 4th Gen 11-inch (WiFi+Cellular) Resize" at bounding box center [294, 50] width 186 height 24
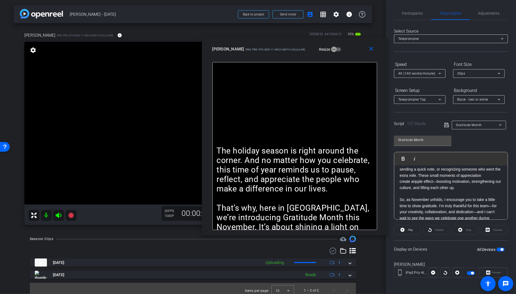
scroll to position [64, 0]
click at [457, 177] on p "That’s why, here in [GEOGRAPHIC_DATA], we’re introducing Gratitude Month this N…" at bounding box center [451, 164] width 103 height 55
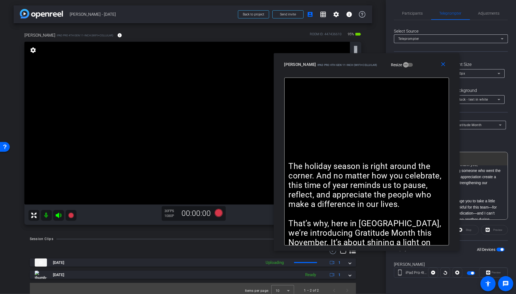
drag, startPoint x: 338, startPoint y: 52, endPoint x: 410, endPoint y: 68, distance: 73.5
click at [410, 68] on div "[PERSON_NAME] iPad Pro 4th Gen 11-inch (WiFi+Cellular) Resize" at bounding box center [368, 65] width 169 height 10
click at [218, 215] on icon at bounding box center [219, 213] width 8 height 8
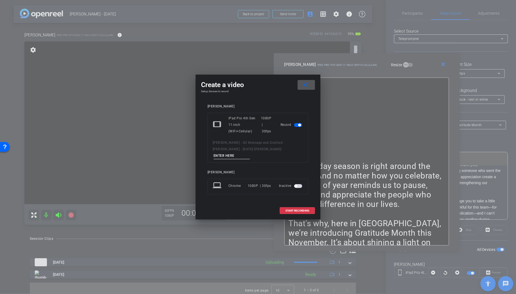
click at [250, 152] on input at bounding box center [232, 155] width 36 height 7
type input "Take 002"
click at [299, 209] on span "START RECORDING" at bounding box center [297, 210] width 24 height 3
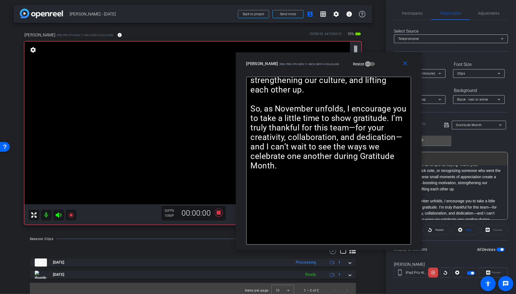
drag, startPoint x: 404, startPoint y: 65, endPoint x: 438, endPoint y: 174, distance: 113.9
click at [365, 64] on div "[PERSON_NAME] iPad Pro 4th Gen 11-inch (WiFi+Cellular) Resize" at bounding box center [330, 64] width 169 height 10
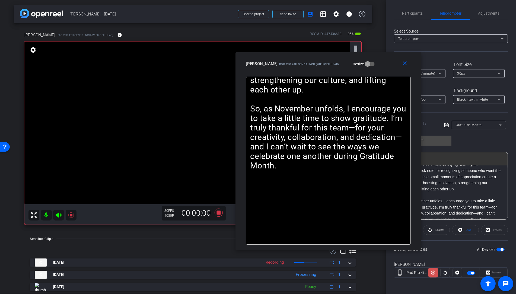
click at [434, 272] on icon at bounding box center [433, 273] width 4 height 8
click at [433, 272] on icon at bounding box center [433, 273] width 4 height 4
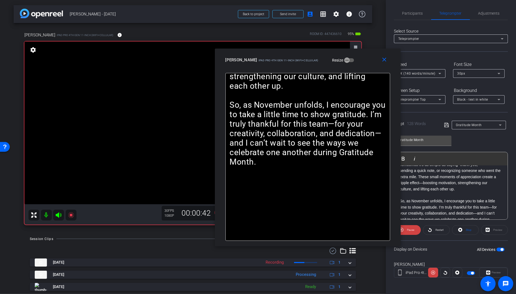
drag, startPoint x: 376, startPoint y: 67, endPoint x: 361, endPoint y: 65, distance: 15.4
click at [361, 65] on div "close Kathy iPad Pro 4th Gen 11-inch (WiFi+Cellular) Resize" at bounding box center [308, 61] width 186 height 24
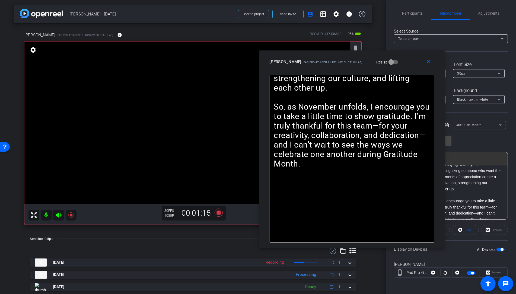
drag, startPoint x: 355, startPoint y: 62, endPoint x: 398, endPoint y: 64, distance: 42.6
click at [398, 64] on div "[PERSON_NAME] iPad Pro 4th Gen 11-inch (WiFi+Cellular) Resize" at bounding box center [354, 62] width 169 height 10
click at [219, 212] on icon at bounding box center [219, 213] width 8 height 8
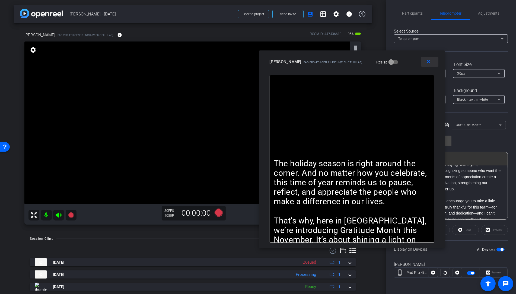
click at [429, 65] on span at bounding box center [429, 61] width 17 height 13
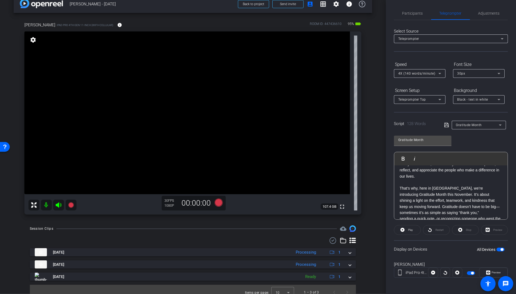
scroll to position [16, 0]
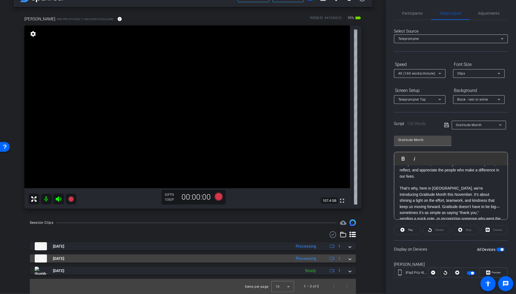
click at [350, 260] on span at bounding box center [350, 259] width 2 height 6
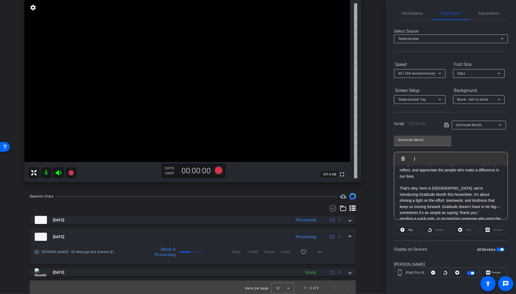
scroll to position [43, 0]
click at [414, 14] on span "Participants" at bounding box center [412, 13] width 21 height 4
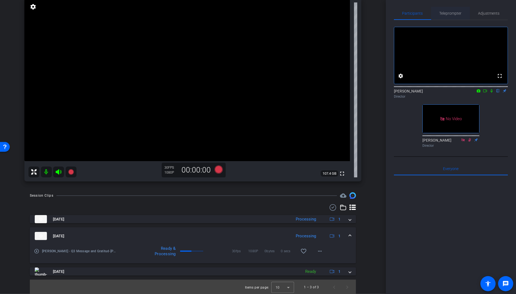
click at [448, 15] on span "Teleprompter" at bounding box center [450, 13] width 22 height 13
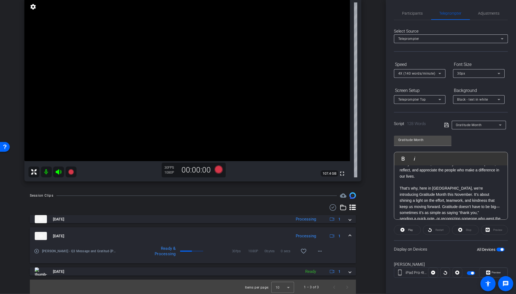
click at [37, 251] on mat-icon "play_circle_outline" at bounding box center [36, 251] width 5 height 5
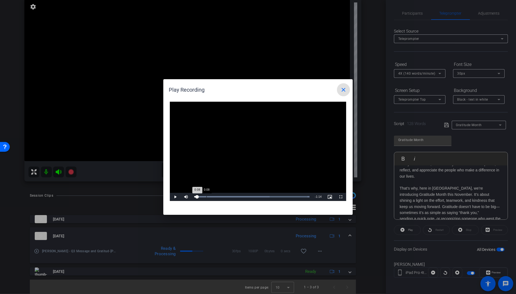
click at [206, 197] on div "Loaded : 100.00% 0:08 0:08" at bounding box center [251, 196] width 115 height 1
click at [221, 198] on div "Loaded : 100.00% 0:18 0:09" at bounding box center [252, 197] width 121 height 8
click at [345, 92] on mat-icon "close" at bounding box center [343, 90] width 7 height 7
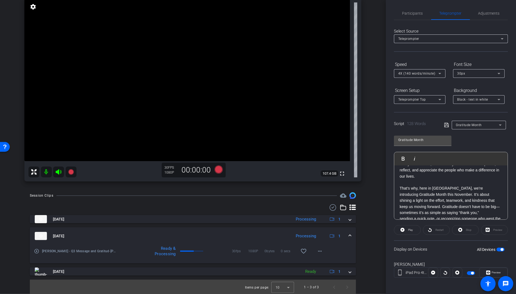
click at [464, 127] on div "Gratitude Month" at bounding box center [477, 125] width 43 height 7
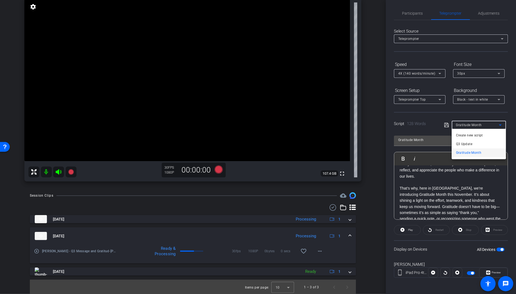
click at [465, 144] on span "Q3 Update" at bounding box center [464, 144] width 16 height 7
type input "Q3 Update"
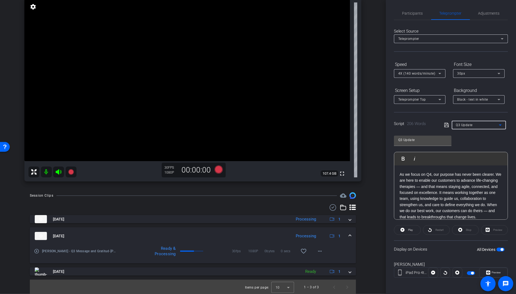
scroll to position [39, 0]
click at [495, 271] on span "Preview" at bounding box center [496, 272] width 9 height 3
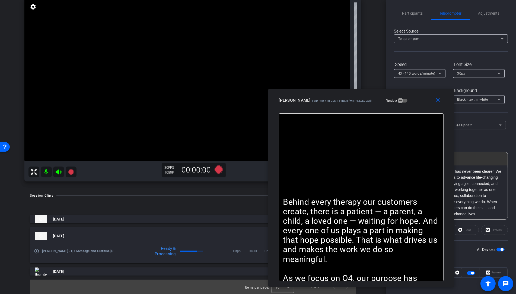
drag, startPoint x: 371, startPoint y: 83, endPoint x: 406, endPoint y: 106, distance: 41.8
click at [406, 106] on div "close Kathy iPad Pro 4th Gen 11-inch (WiFi+Cellular) Resize" at bounding box center [361, 101] width 186 height 24
click at [219, 168] on icon at bounding box center [219, 169] width 8 height 8
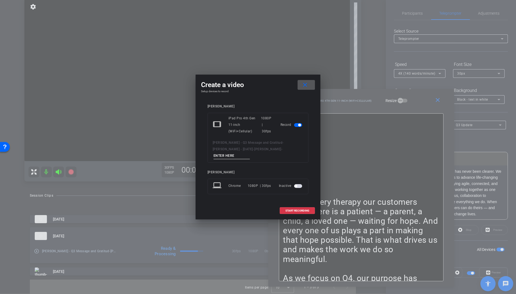
click at [250, 153] on input at bounding box center [232, 155] width 36 height 7
type input "T"
type input "Q3 Take 01"
click at [305, 209] on span "START RECORDING" at bounding box center [297, 210] width 24 height 3
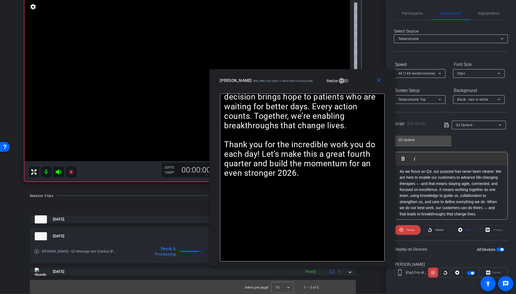
drag, startPoint x: 392, startPoint y: 103, endPoint x: 383, endPoint y: 135, distance: 33.2
click at [336, 83] on div "[PERSON_NAME] iPad Pro 4th Gen 11-inch (WiFi+Cellular) Resize" at bounding box center [304, 81] width 169 height 10
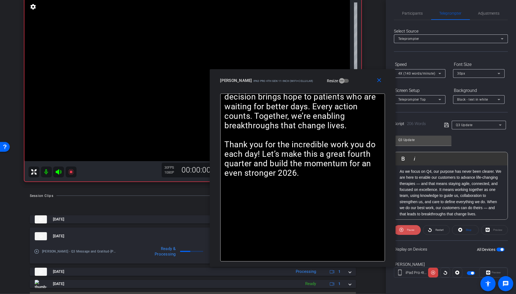
click at [415, 229] on span at bounding box center [407, 230] width 27 height 13
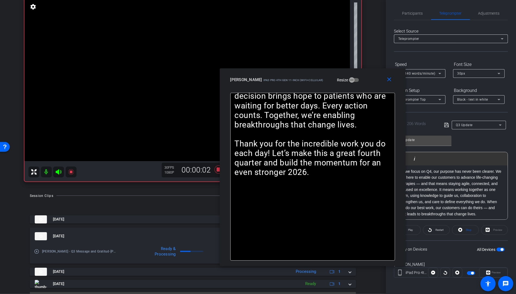
drag, startPoint x: 335, startPoint y: 82, endPoint x: 352, endPoint y: 115, distance: 36.5
click at [345, 81] on div "[PERSON_NAME] iPad Pro 4th Gen 11-inch (WiFi+Cellular) Resize" at bounding box center [314, 80] width 169 height 10
click at [414, 231] on span at bounding box center [407, 230] width 26 height 13
click at [416, 230] on span at bounding box center [407, 230] width 27 height 13
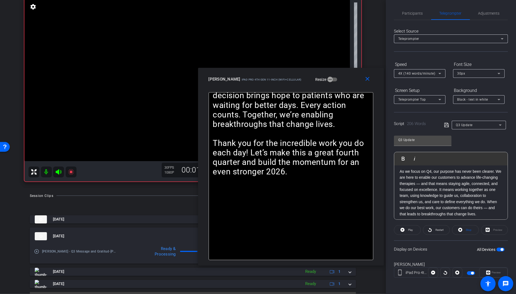
drag, startPoint x: 352, startPoint y: 87, endPoint x: 333, endPoint y: 89, distance: 19.1
click at [330, 86] on div "close Kathy iPad Pro 4th Gen 11-inch (WiFi+Cellular) Resize" at bounding box center [291, 80] width 186 height 24
click at [438, 229] on span "Restart" at bounding box center [439, 229] width 8 height 3
click at [407, 230] on span "Pause" at bounding box center [410, 229] width 7 height 3
click at [405, 230] on span at bounding box center [407, 230] width 26 height 13
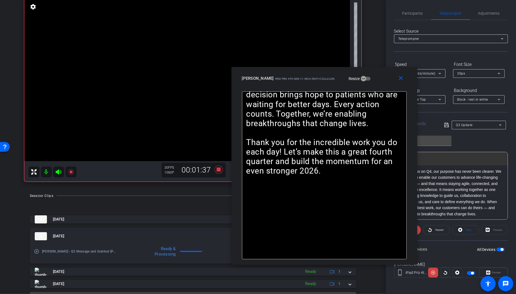
drag, startPoint x: 268, startPoint y: 80, endPoint x: 297, endPoint y: 80, distance: 29.0
click at [297, 80] on div "[PERSON_NAME] iPad Pro 4th Gen 11-inch (WiFi+Cellular)" at bounding box center [288, 78] width 93 height 7
click at [219, 170] on icon at bounding box center [219, 169] width 8 height 8
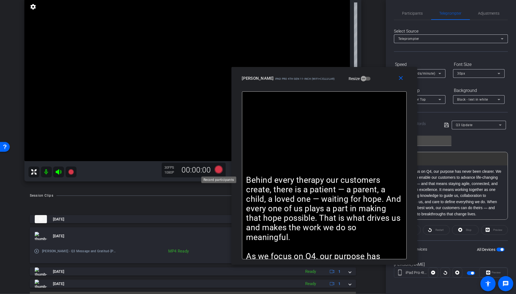
click at [218, 171] on icon at bounding box center [219, 169] width 8 height 8
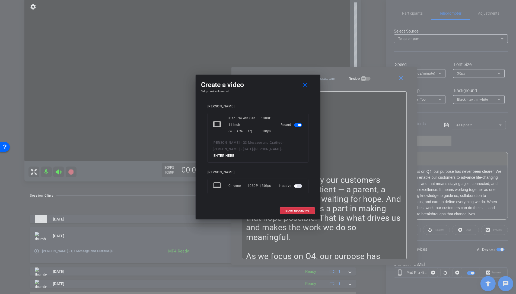
click at [250, 153] on input at bounding box center [232, 155] width 36 height 7
click at [307, 88] on mat-icon "close" at bounding box center [305, 85] width 7 height 7
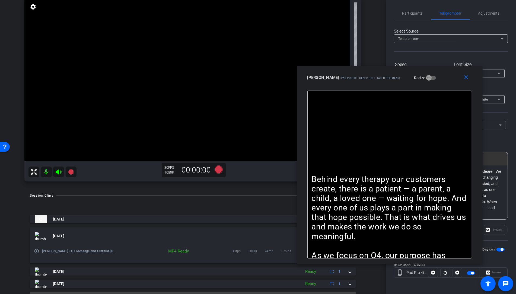
drag, startPoint x: 297, startPoint y: 74, endPoint x: 242, endPoint y: 166, distance: 107.5
click at [359, 73] on div "[PERSON_NAME] iPad Pro 4th Gen 11-inch (WiFi+Cellular) Resize" at bounding box center [391, 78] width 169 height 10
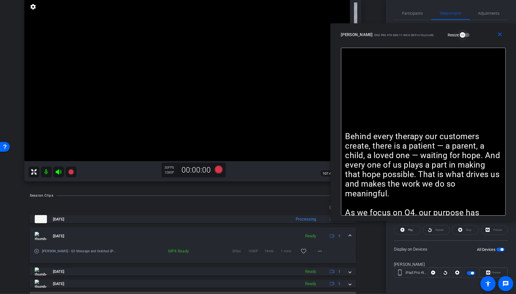
drag, startPoint x: 340, startPoint y: 68, endPoint x: 439, endPoint y: 35, distance: 104.3
click at [439, 35] on div "[PERSON_NAME] iPad Pro 4th Gen 11-inch (WiFi+Cellular) Resize" at bounding box center [425, 35] width 169 height 10
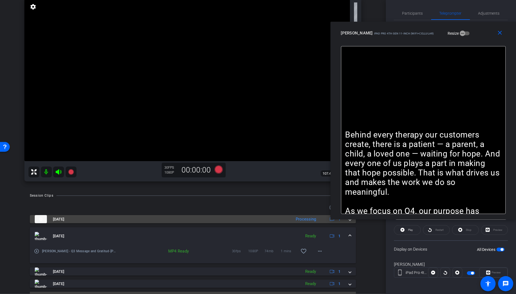
click at [349, 221] on div "Oct 14, 2025 Processing 1" at bounding box center [192, 219] width 314 height 8
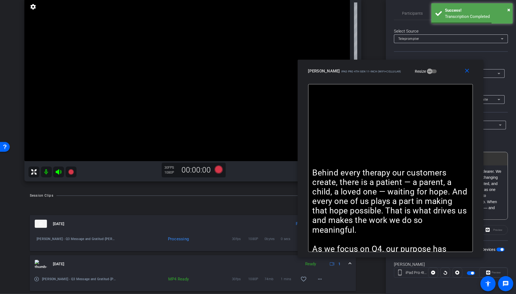
drag, startPoint x: 411, startPoint y: 30, endPoint x: 368, endPoint y: 72, distance: 59.9
click at [378, 68] on div "[PERSON_NAME] iPad Pro 4th Gen 11-inch (WiFi+Cellular)" at bounding box center [354, 70] width 93 height 7
click at [72, 172] on icon at bounding box center [70, 171] width 5 height 5
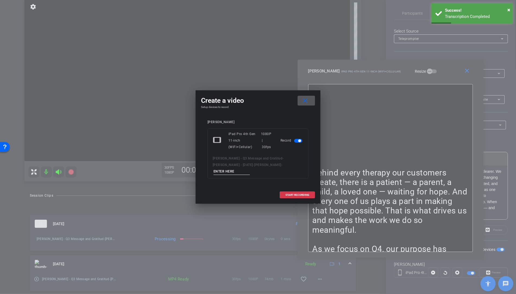
click at [250, 169] on input at bounding box center [232, 171] width 36 height 7
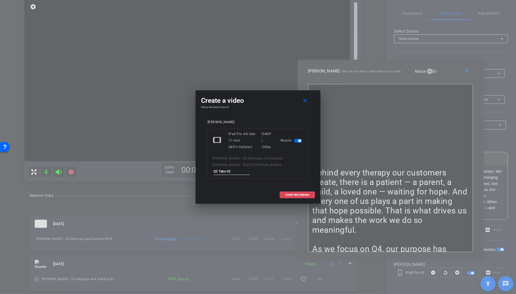
type input "Q3 Take 02"
click at [295, 193] on span at bounding box center [297, 195] width 35 height 13
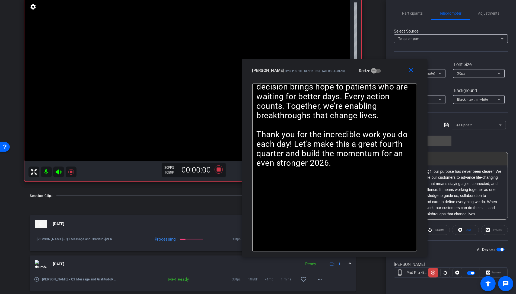
drag, startPoint x: 379, startPoint y: 71, endPoint x: 323, endPoint y: 71, distance: 55.9
click at [323, 71] on span "iPad Pro 4th Gen 11-inch (WiFi+Cellular)" at bounding box center [315, 70] width 60 height 3
click at [435, 271] on span at bounding box center [433, 272] width 10 height 13
click at [435, 273] on icon at bounding box center [433, 273] width 4 height 4
click at [220, 171] on icon at bounding box center [219, 169] width 8 height 8
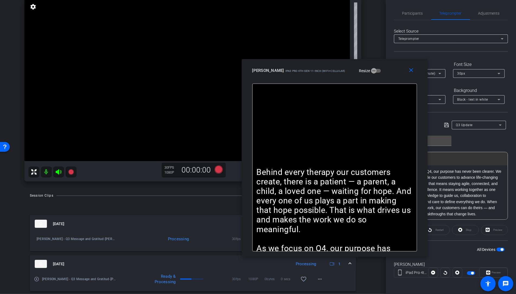
click at [36, 279] on mat-icon "play_circle_outline" at bounding box center [36, 278] width 5 height 5
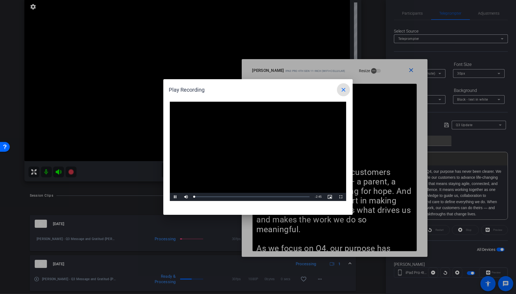
click at [255, 151] on video "Video Player" at bounding box center [258, 151] width 176 height 99
click at [176, 197] on span "Video Player" at bounding box center [175, 197] width 11 height 0
click at [221, 197] on div "Progress Bar" at bounding box center [213, 196] width 38 height 1
click at [275, 199] on div "Loaded : 100.00% 1:55 0:36" at bounding box center [252, 197] width 121 height 8
drag, startPoint x: 175, startPoint y: 198, endPoint x: 218, endPoint y: 135, distance: 76.3
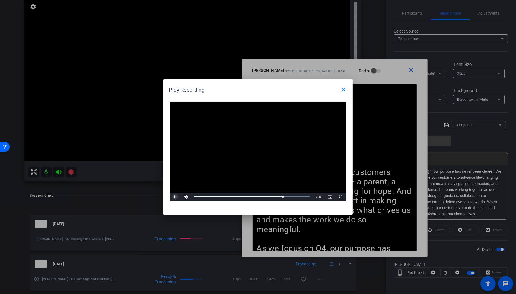
click at [175, 197] on span "Video Player" at bounding box center [175, 197] width 11 height 0
click at [346, 88] on mat-icon "close" at bounding box center [343, 90] width 7 height 7
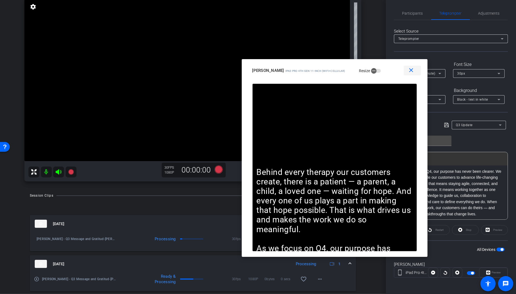
click at [413, 73] on mat-icon "close" at bounding box center [411, 70] width 7 height 7
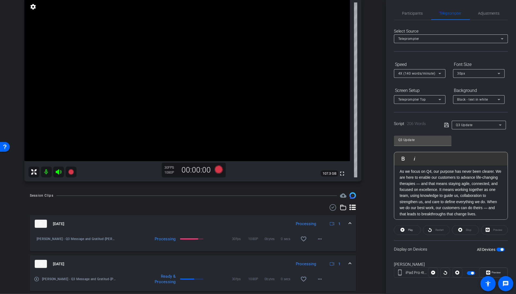
drag, startPoint x: 503, startPoint y: 249, endPoint x: 501, endPoint y: 247, distance: 2.9
click at [503, 249] on span "button" at bounding box center [502, 249] width 3 height 3
click at [464, 127] on div "Q3 Update" at bounding box center [477, 125] width 43 height 7
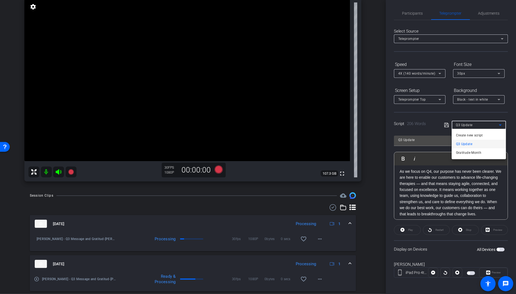
click at [410, 12] on div at bounding box center [258, 147] width 516 height 294
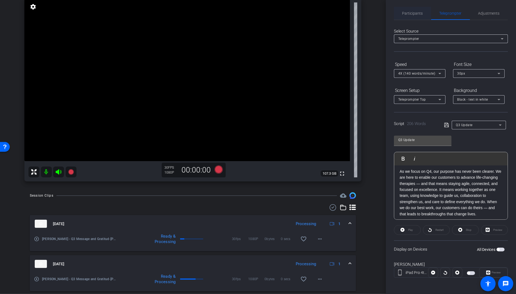
click at [408, 16] on span "Participants" at bounding box center [412, 13] width 21 height 13
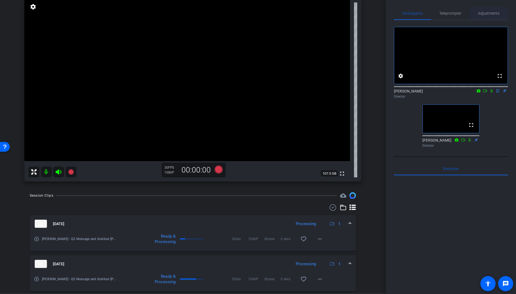
click at [483, 11] on span "Adjustments" at bounding box center [488, 13] width 21 height 13
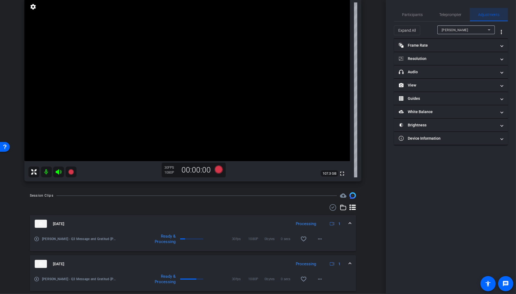
scroll to position [0, 0]
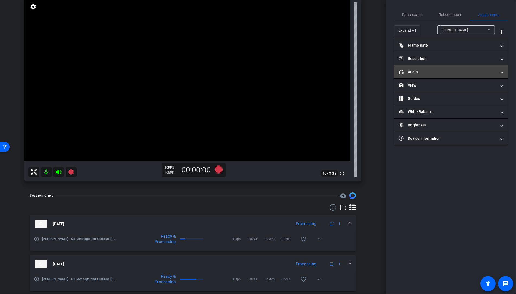
click at [445, 75] on mat-expansion-panel-header "headphone icon Audio" at bounding box center [451, 71] width 114 height 13
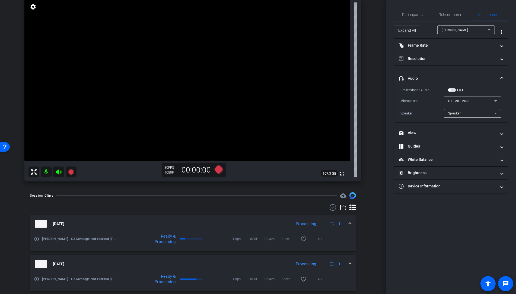
click at [457, 102] on span "DJI MIC MINI" at bounding box center [458, 101] width 21 height 4
click at [458, 112] on span "iPad Microphone" at bounding box center [461, 111] width 27 height 7
click at [498, 76] on span "headphone icon Audio" at bounding box center [450, 79] width 102 height 6
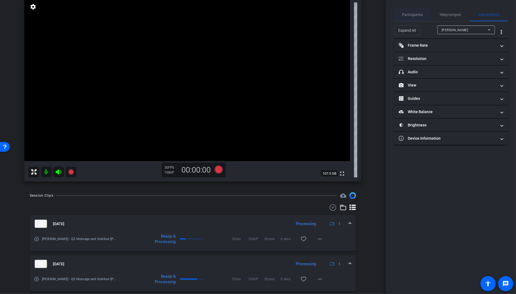
click at [412, 18] on span "Participants" at bounding box center [412, 14] width 21 height 13
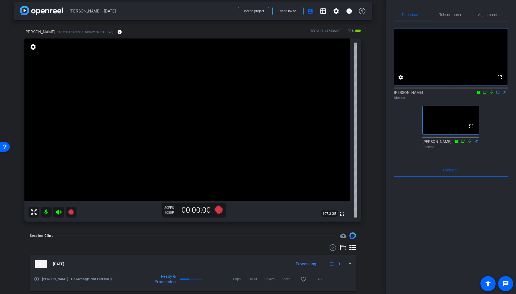
scroll to position [1, 0]
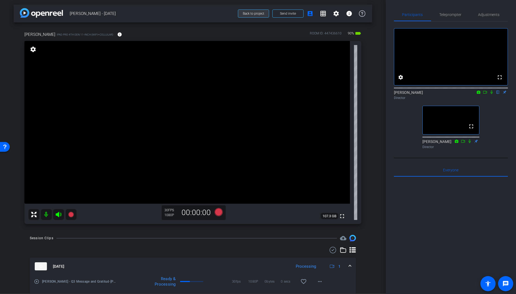
click at [256, 14] on span "Back to project" at bounding box center [253, 14] width 21 height 4
